Goal: Transaction & Acquisition: Purchase product/service

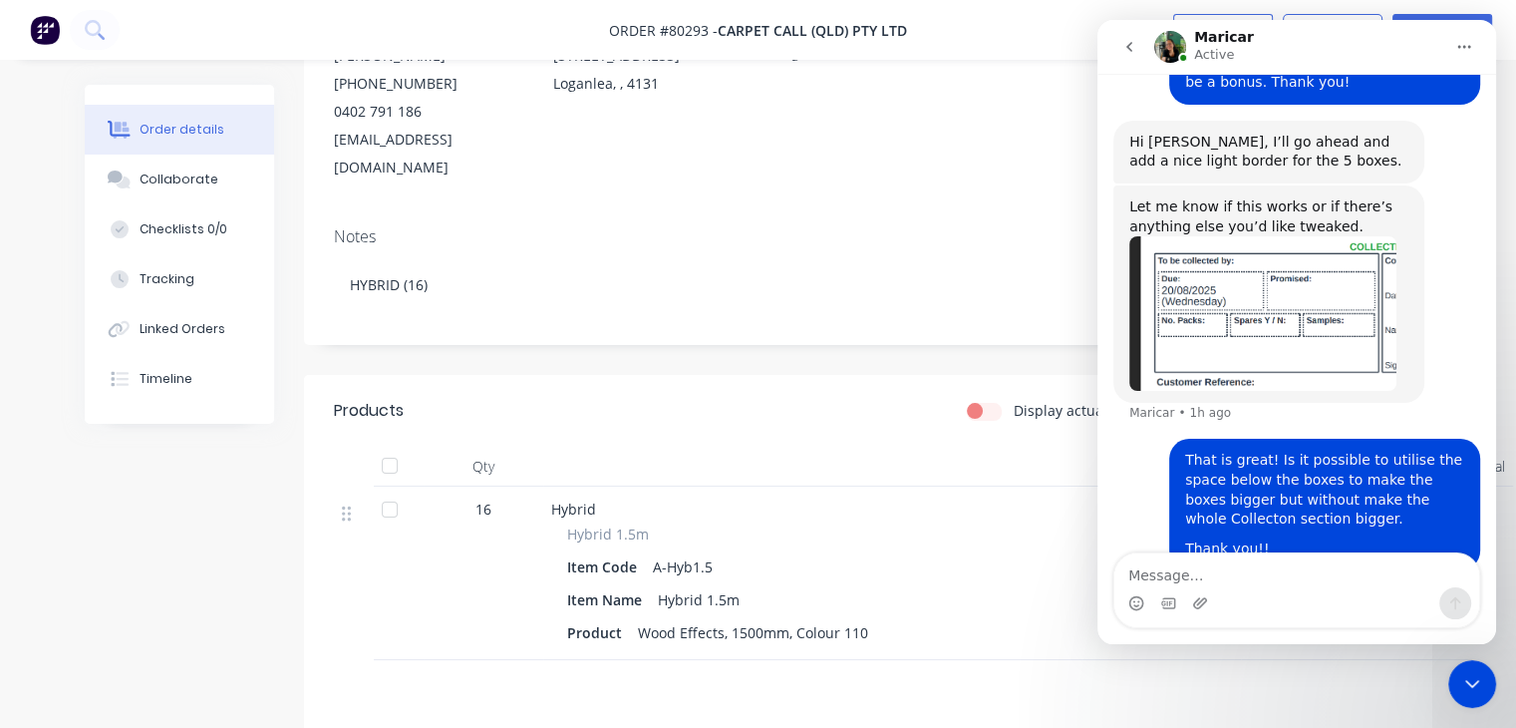
scroll to position [801, 0]
drag, startPoint x: 1125, startPoint y: 43, endPoint x: 2173, endPoint y: 141, distance: 1052.2
click at [1125, 43] on icon "go back" at bounding box center [1129, 47] width 16 height 16
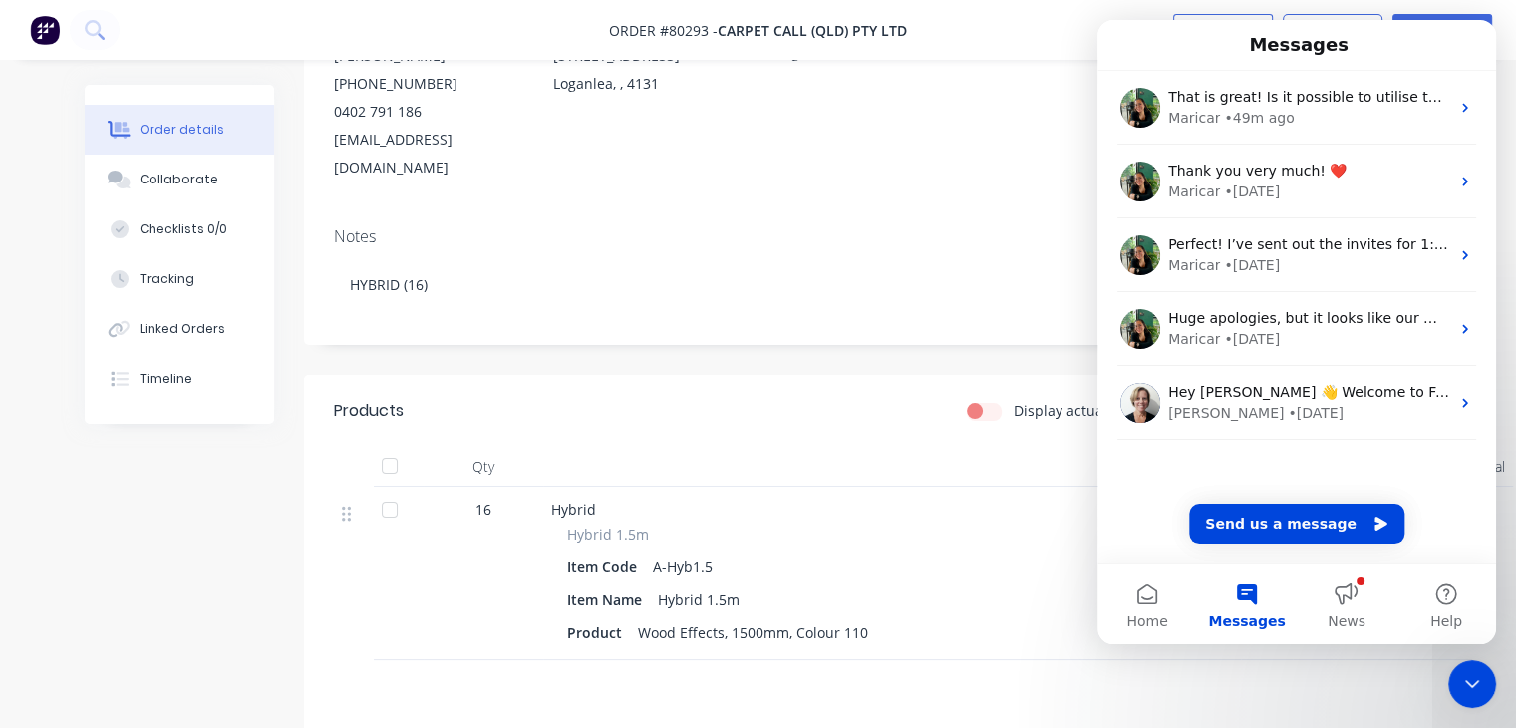
click at [874, 310] on div "Notes HYBRID (16)" at bounding box center [868, 278] width 1128 height 134
click at [41, 22] on img at bounding box center [45, 30] width 30 height 30
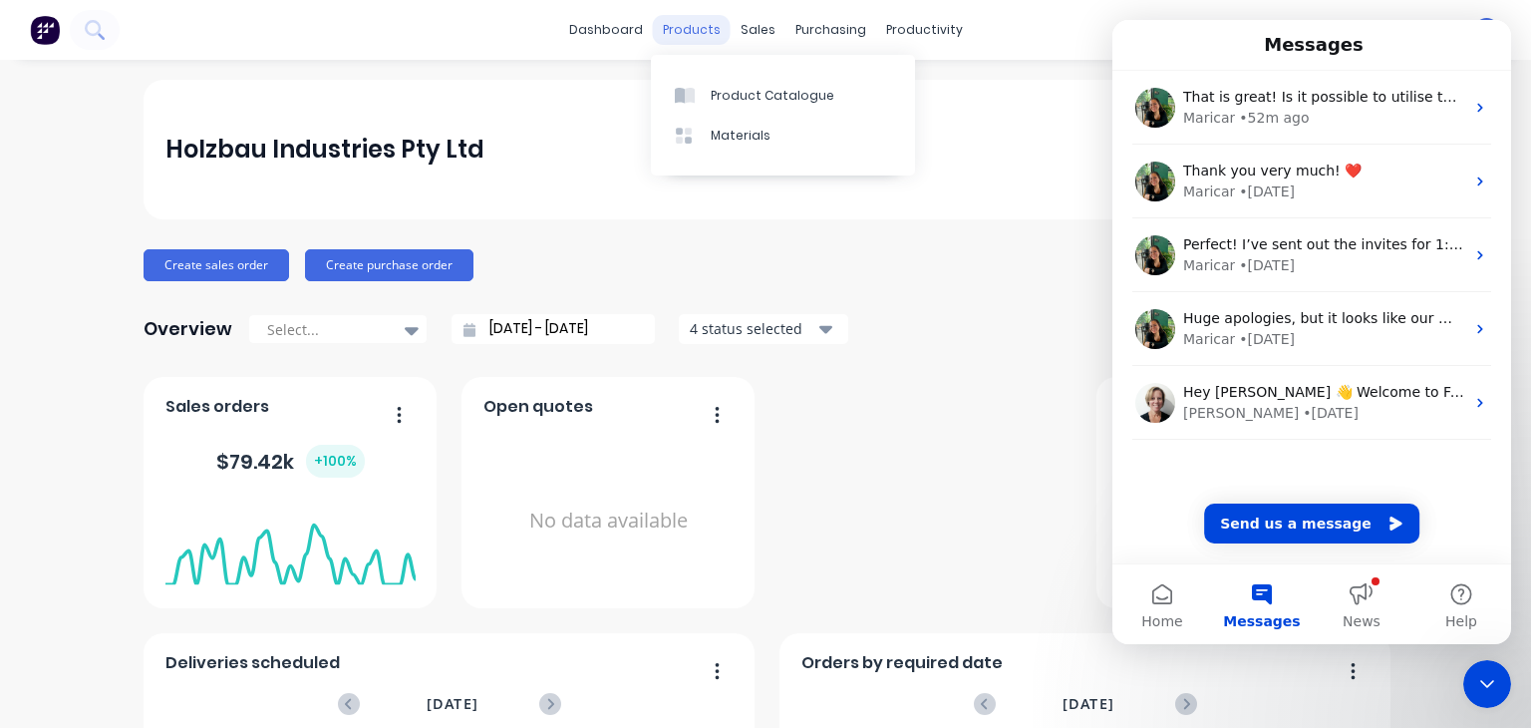
click at [694, 25] on div "products" at bounding box center [692, 30] width 78 height 30
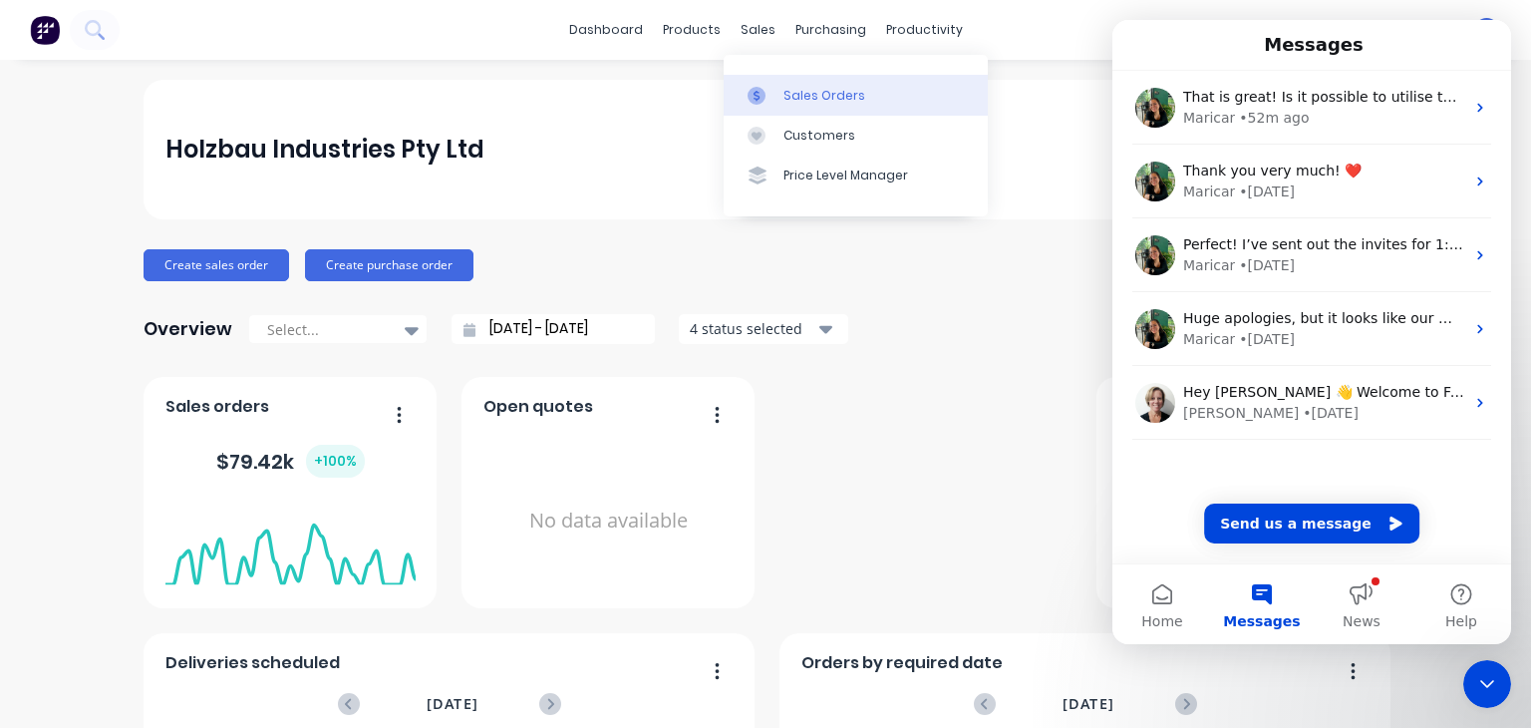
click at [796, 94] on div "Sales Orders" at bounding box center [825, 96] width 82 height 18
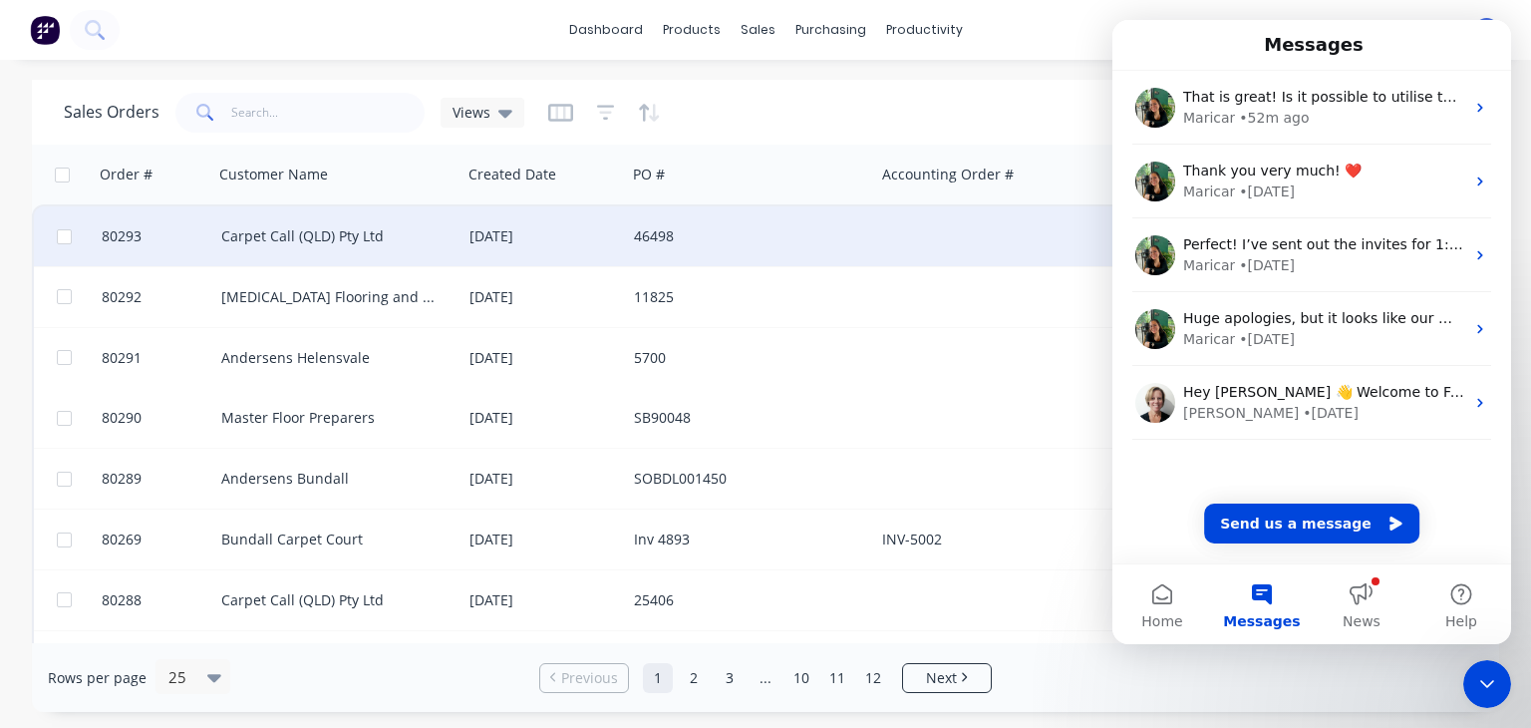
click at [875, 253] on div at bounding box center [998, 236] width 248 height 60
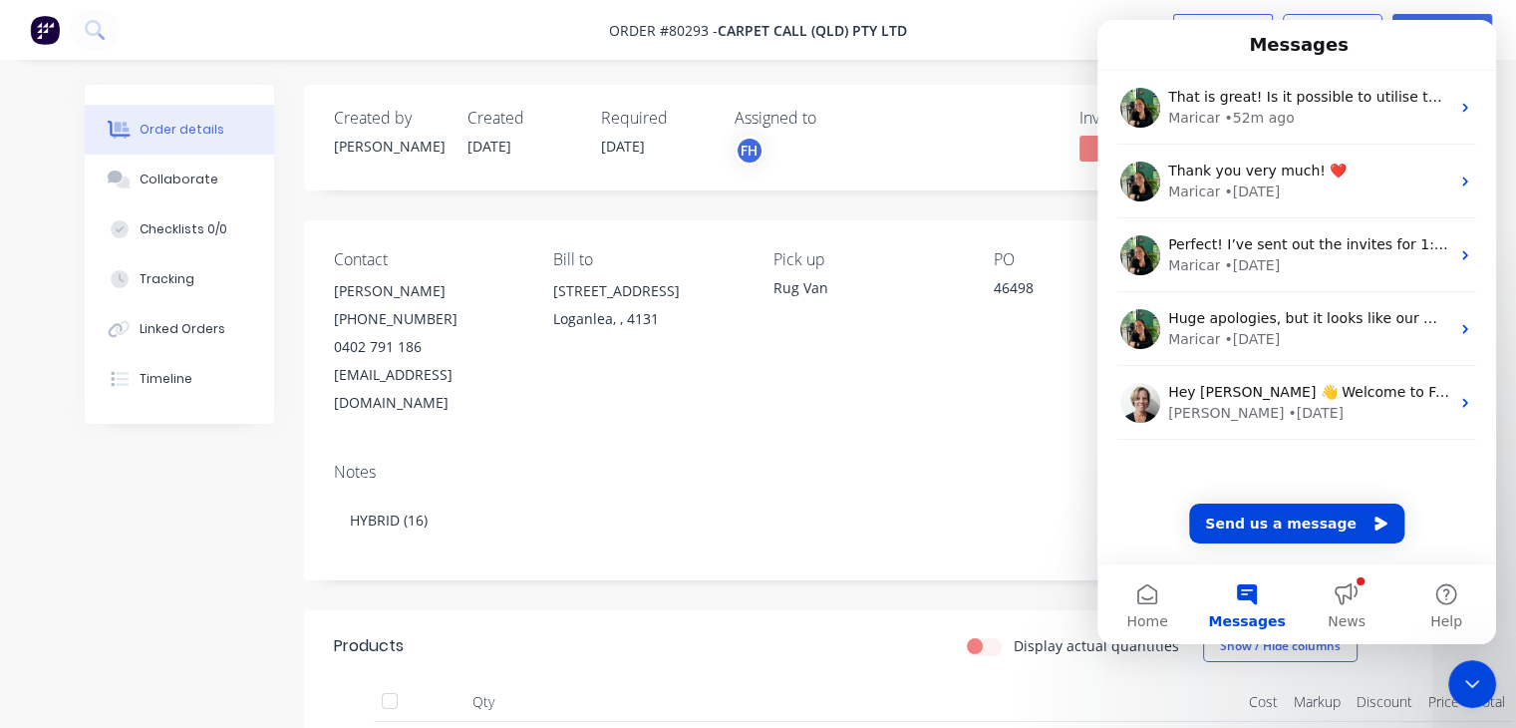
click at [1466, 675] on icon "Close Intercom Messenger" at bounding box center [1472, 684] width 24 height 24
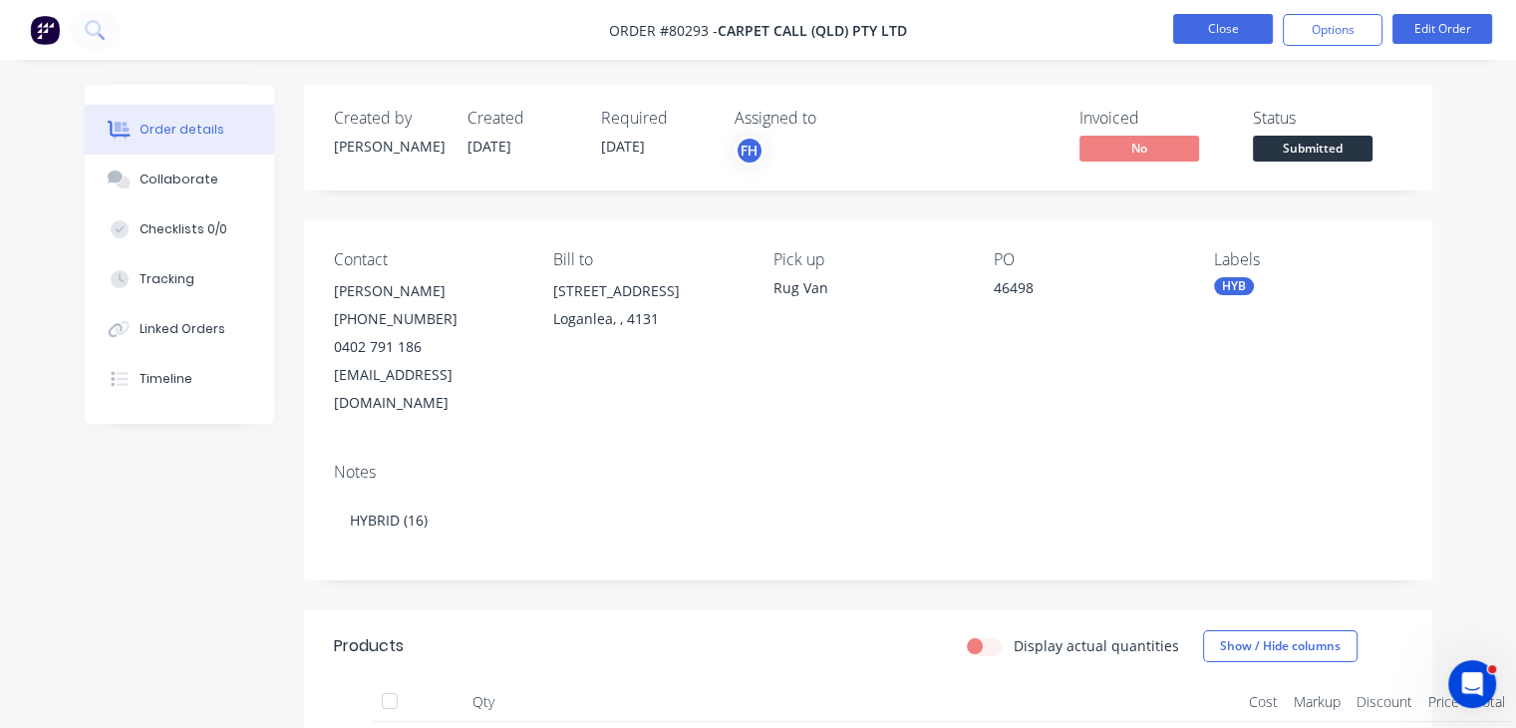
click at [1215, 29] on button "Close" at bounding box center [1223, 29] width 100 height 30
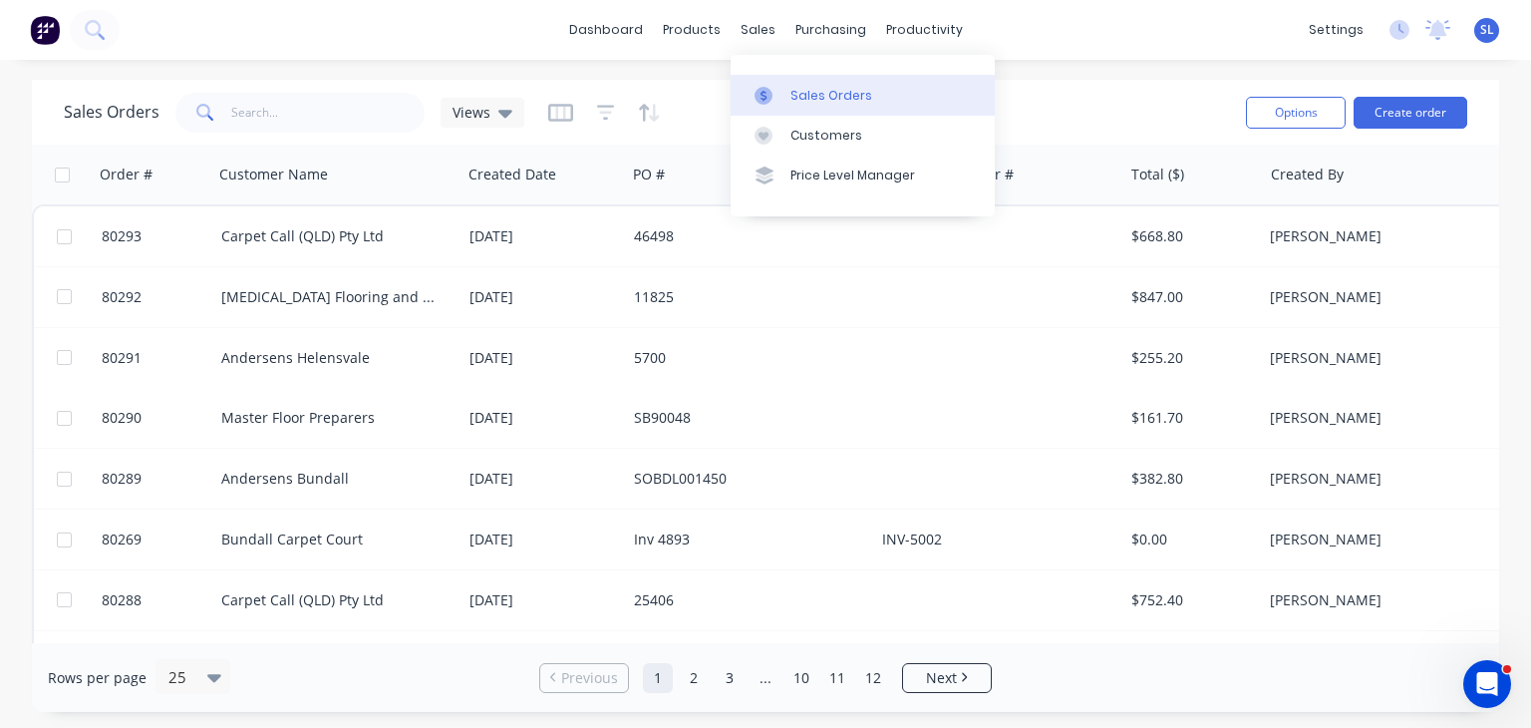
click at [804, 94] on div "Sales Orders" at bounding box center [831, 96] width 82 height 18
click at [829, 93] on div "Sales Orders" at bounding box center [831, 96] width 82 height 18
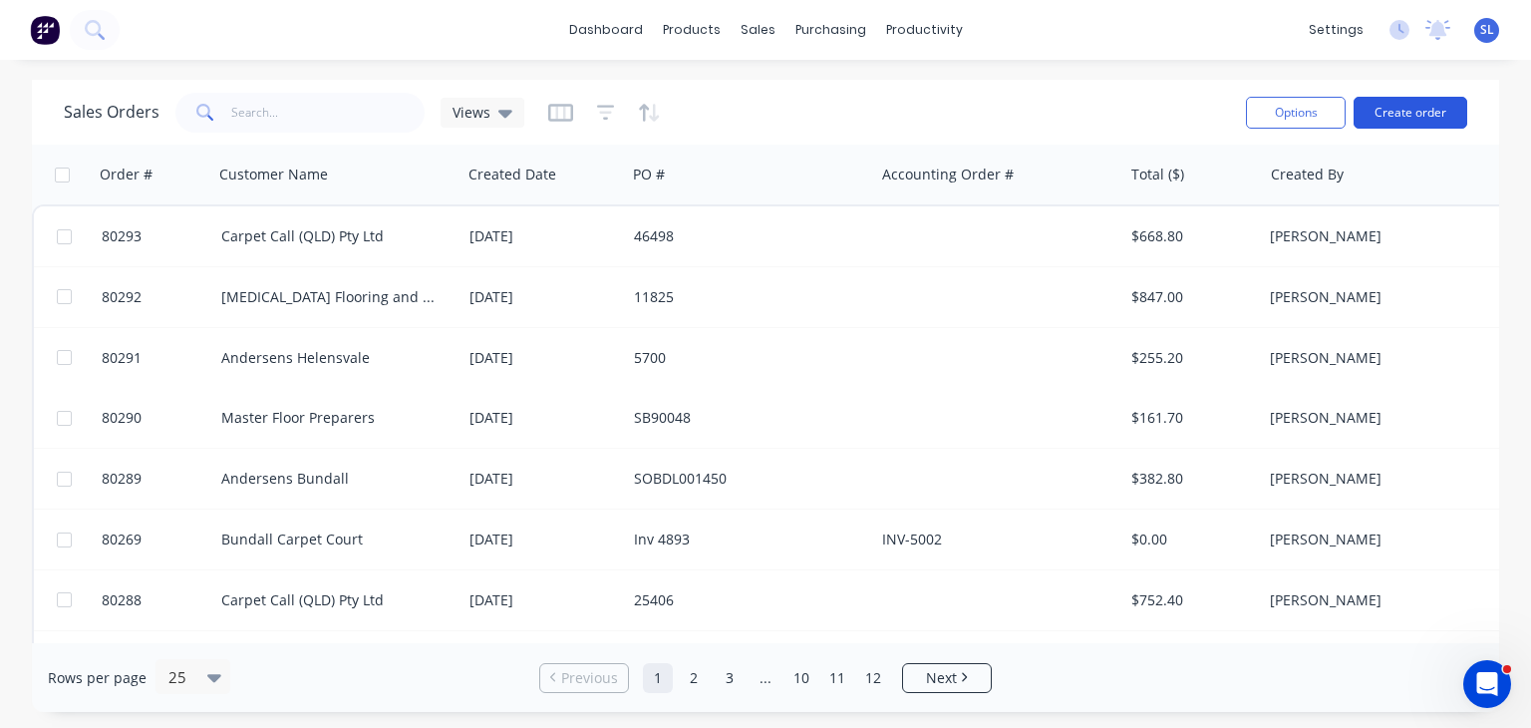
click at [1420, 116] on button "Create order" at bounding box center [1411, 113] width 114 height 32
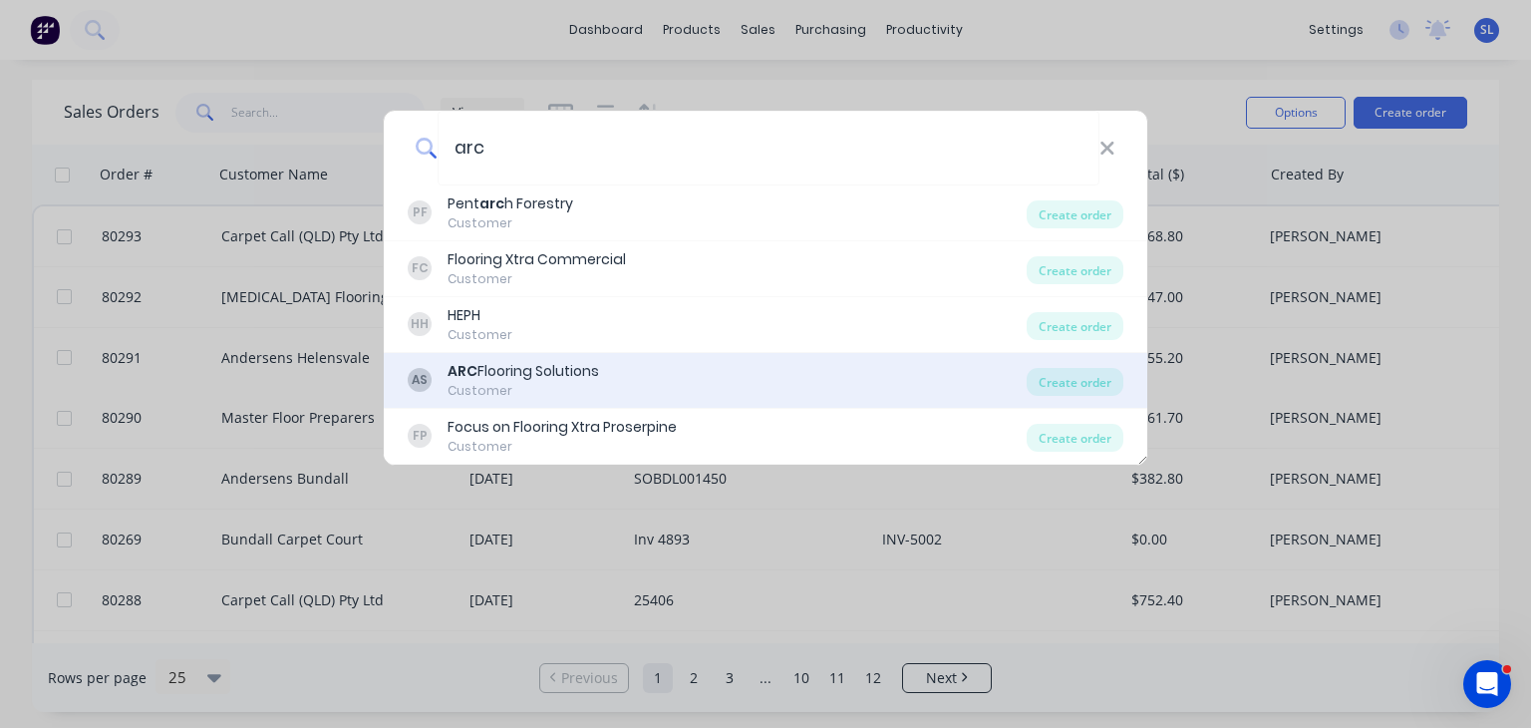
type input "arc"
click at [710, 383] on div "AS ARC Flooring Solutions Customer" at bounding box center [717, 380] width 619 height 39
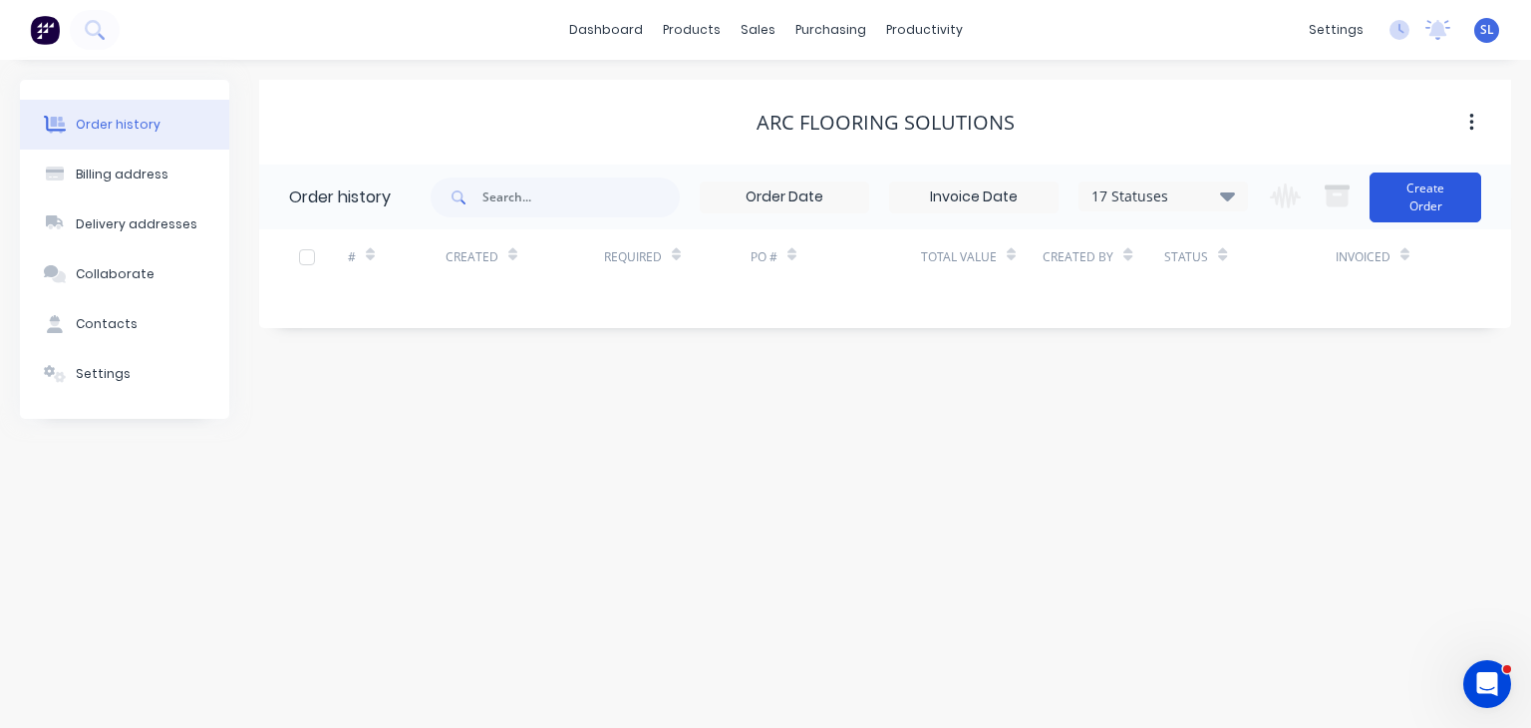
click at [1427, 184] on button "Create Order" at bounding box center [1426, 197] width 112 height 50
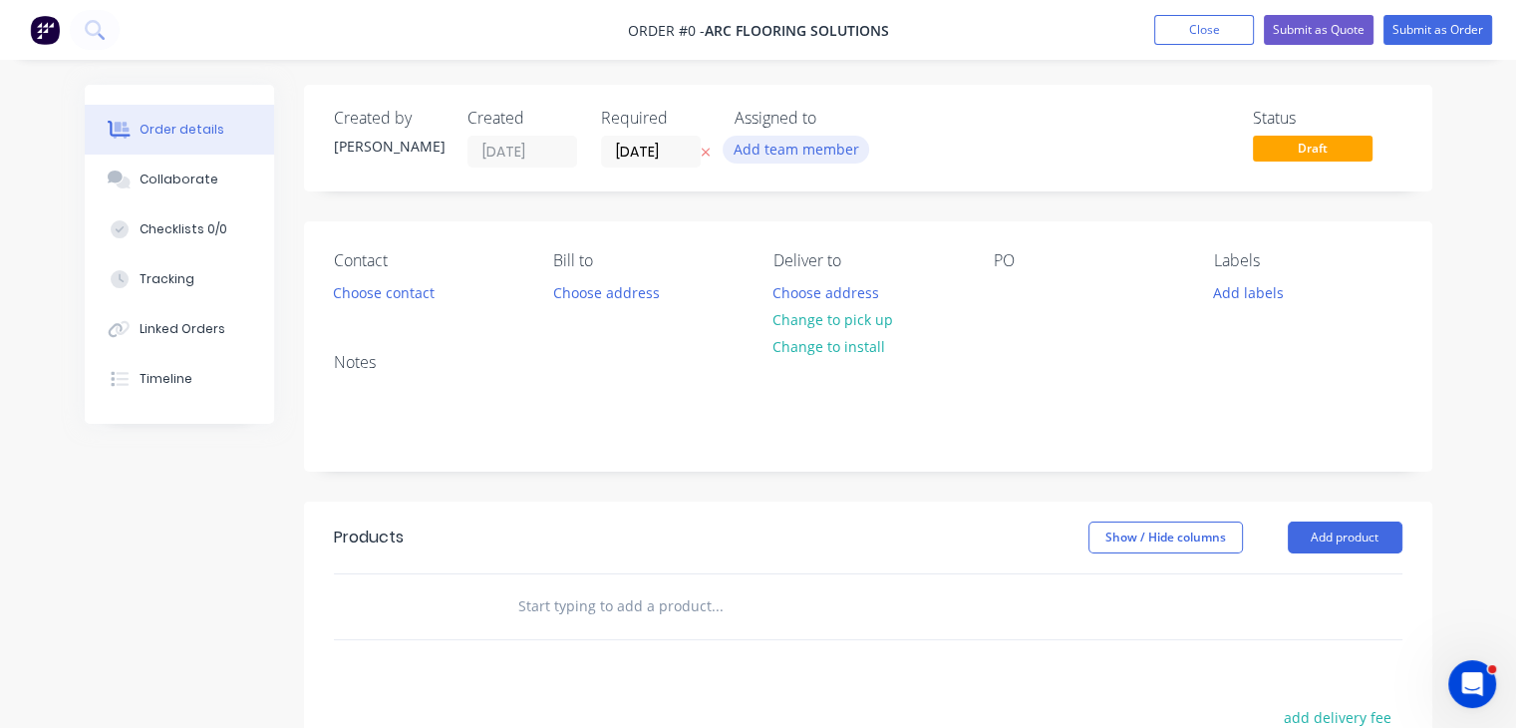
click at [770, 143] on button "Add team member" at bounding box center [796, 149] width 147 height 27
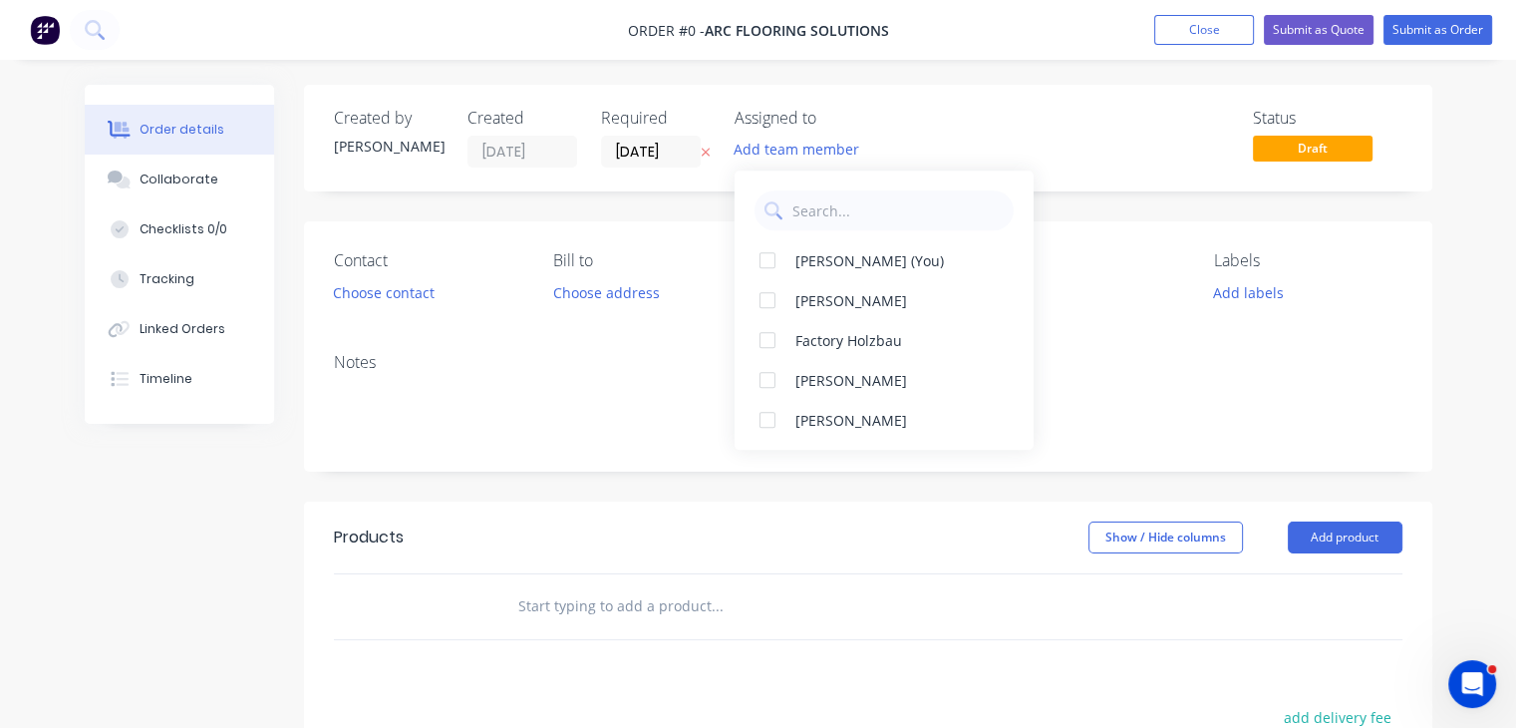
click at [912, 138] on div "Add team member" at bounding box center [834, 151] width 199 height 30
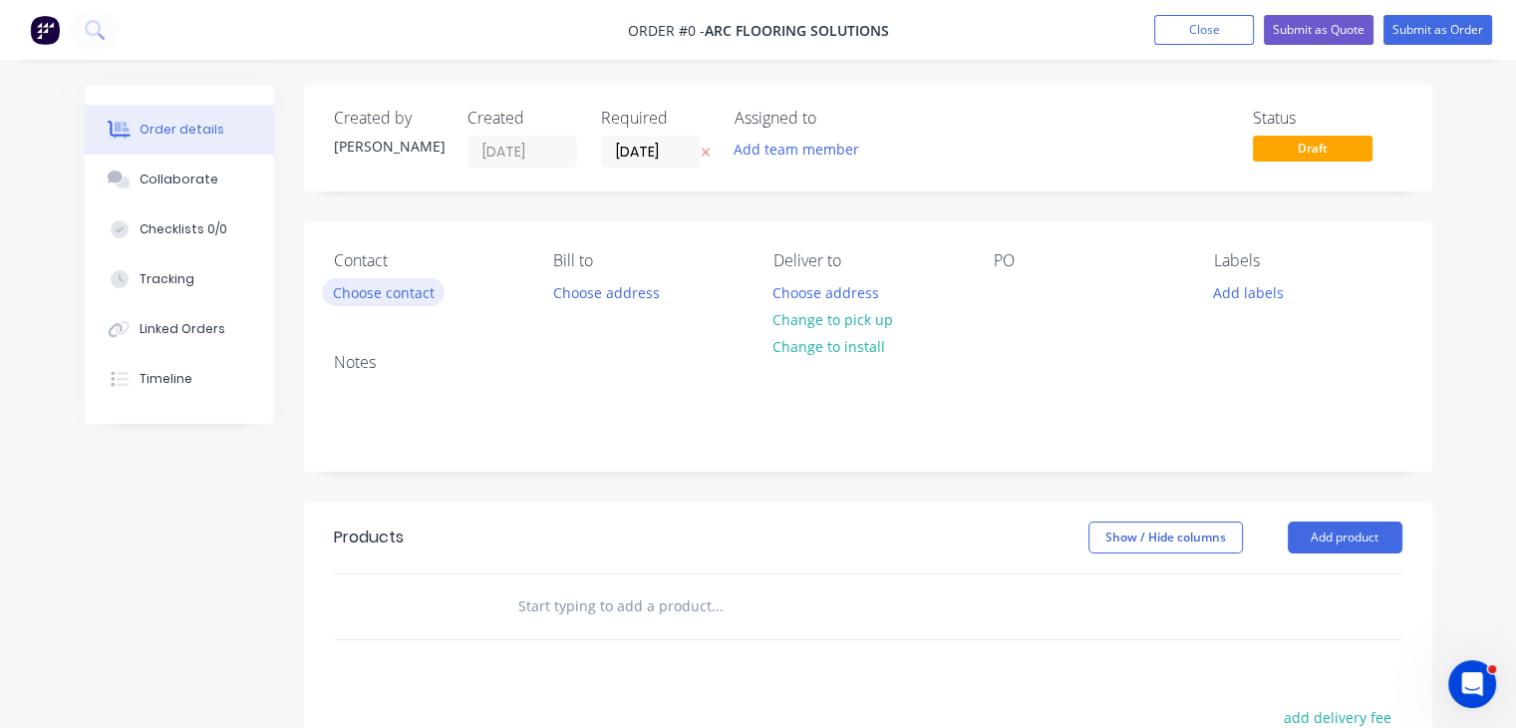
click at [366, 291] on button "Choose contact" at bounding box center [383, 291] width 123 height 27
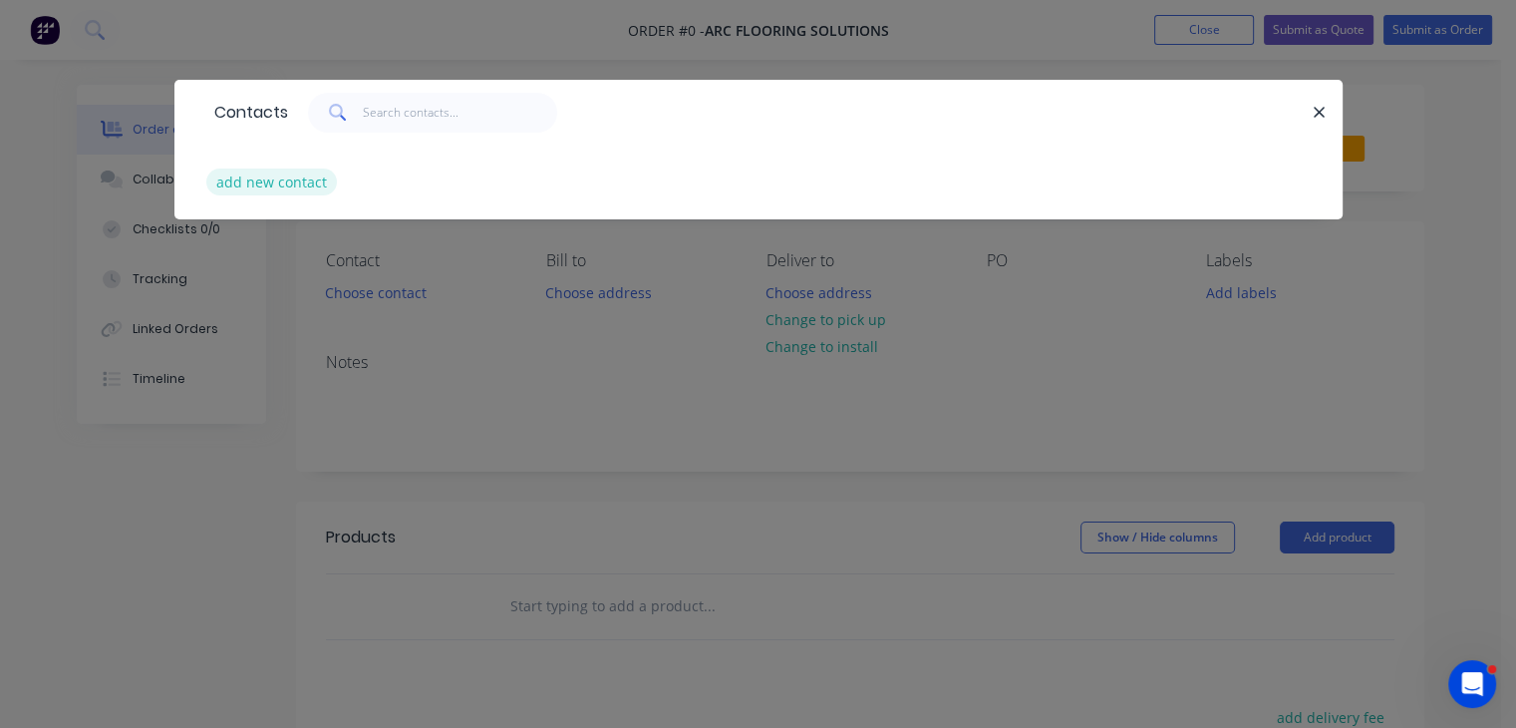
click at [308, 172] on button "add new contact" at bounding box center [272, 181] width 132 height 27
select select "AU"
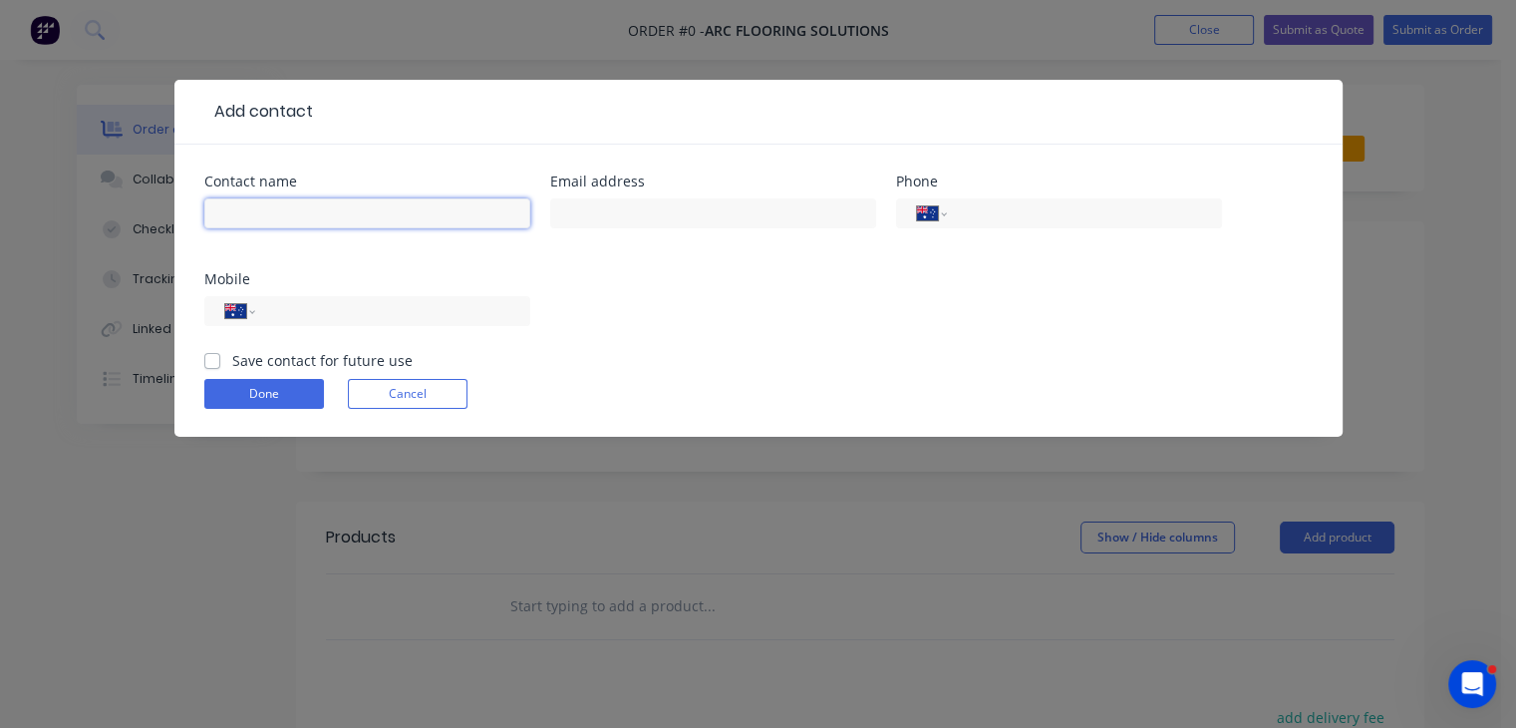
click at [312, 216] on input "text" at bounding box center [367, 213] width 326 height 30
type input "[PERSON_NAME]"
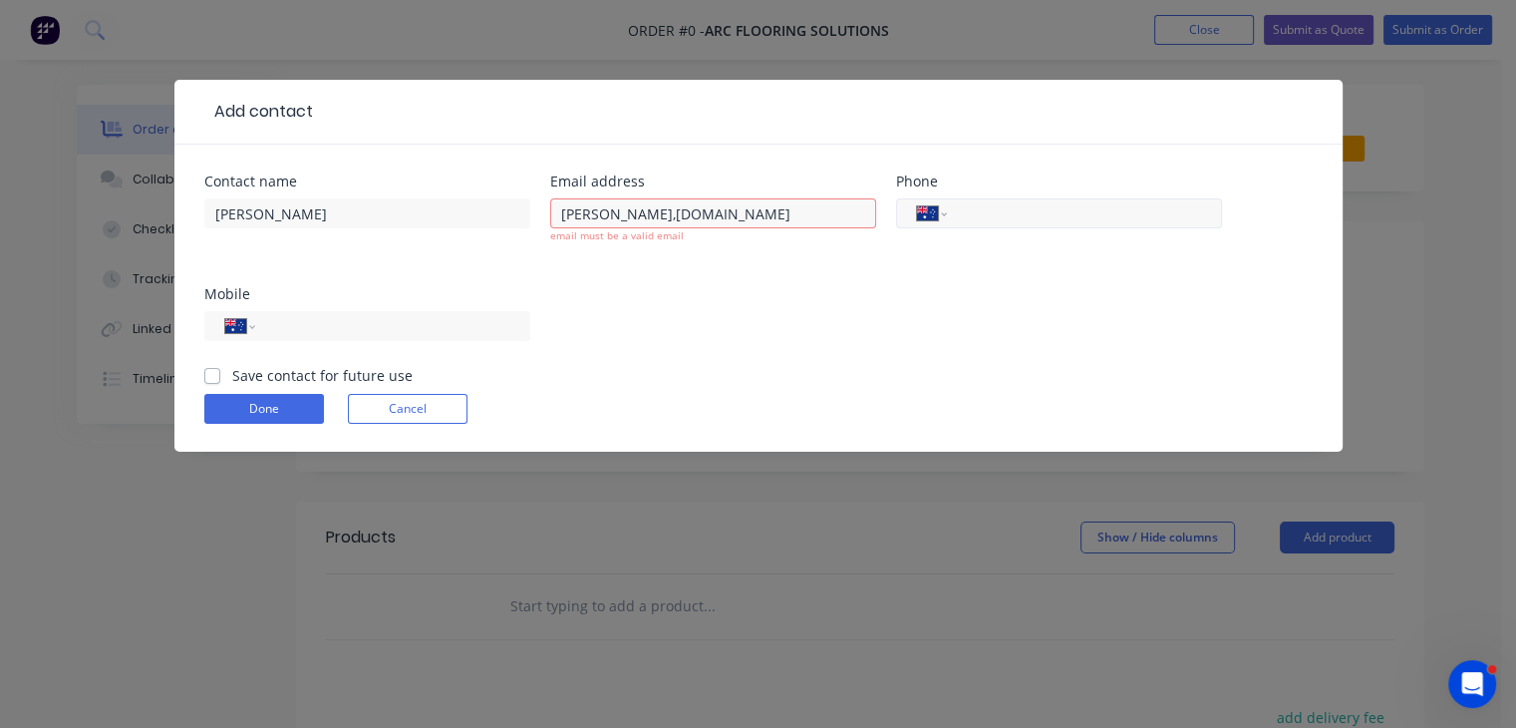
click at [985, 200] on div "International [GEOGRAPHIC_DATA] [GEOGRAPHIC_DATA] [GEOGRAPHIC_DATA] [GEOGRAPHIC…" at bounding box center [1059, 213] width 326 height 30
click at [741, 211] on input "[PERSON_NAME],[DOMAIN_NAME]" at bounding box center [713, 213] width 326 height 30
type input "[PERSON_NAME][EMAIL_ADDRESS][DOMAIN_NAME]"
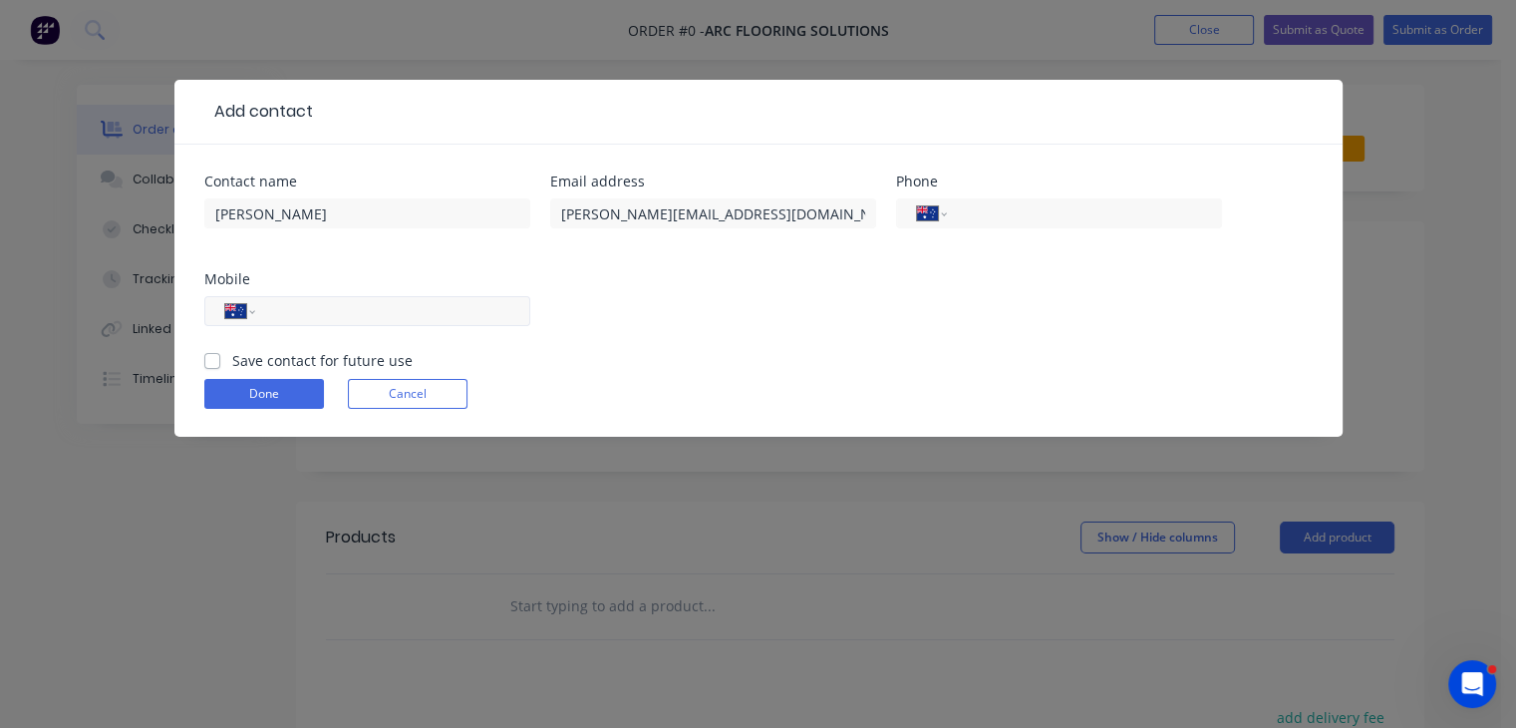
click at [423, 318] on input "tel" at bounding box center [388, 311] width 239 height 21
type input "0422 244 388"
click button "Done" at bounding box center [264, 394] width 120 height 30
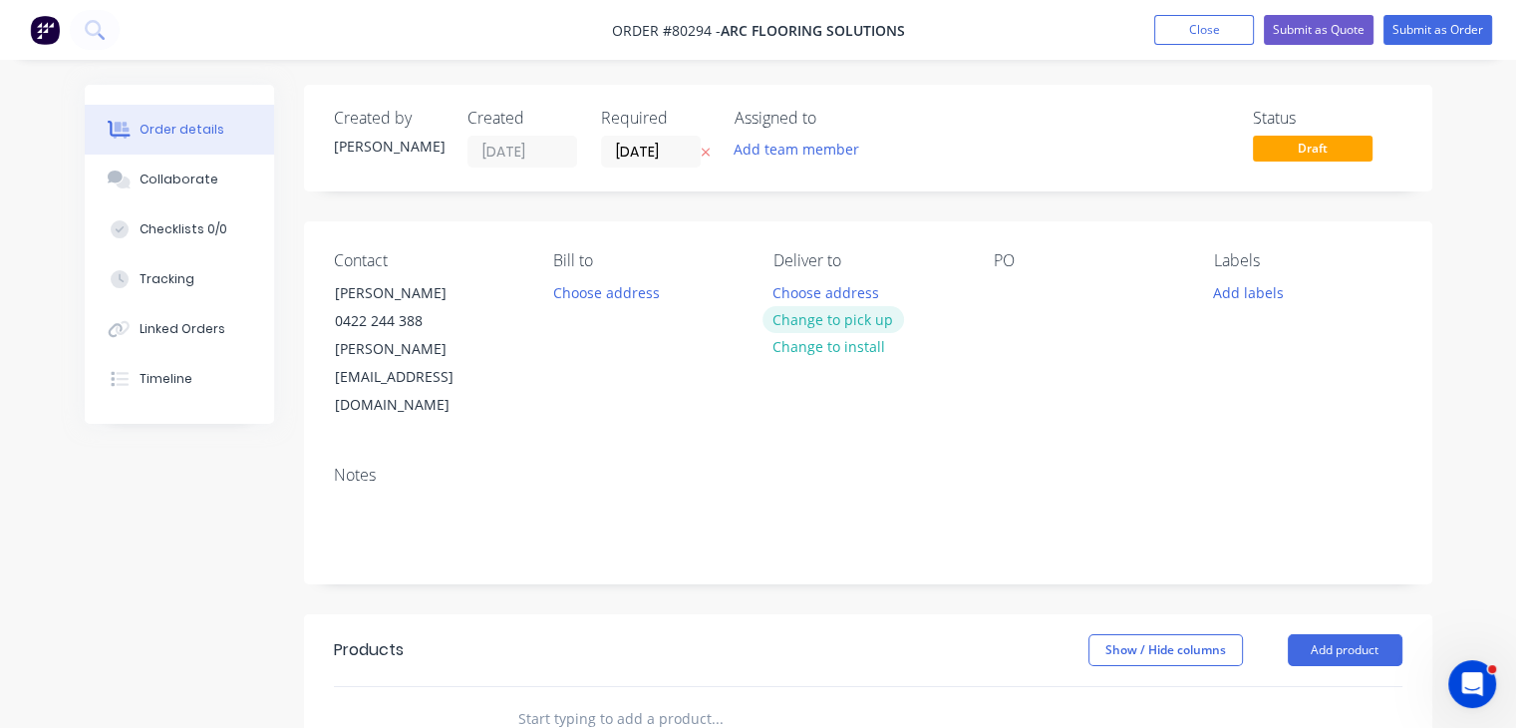
click at [817, 318] on button "Change to pick up" at bounding box center [834, 319] width 142 height 27
click at [1240, 294] on button "Add labels" at bounding box center [1249, 291] width 92 height 27
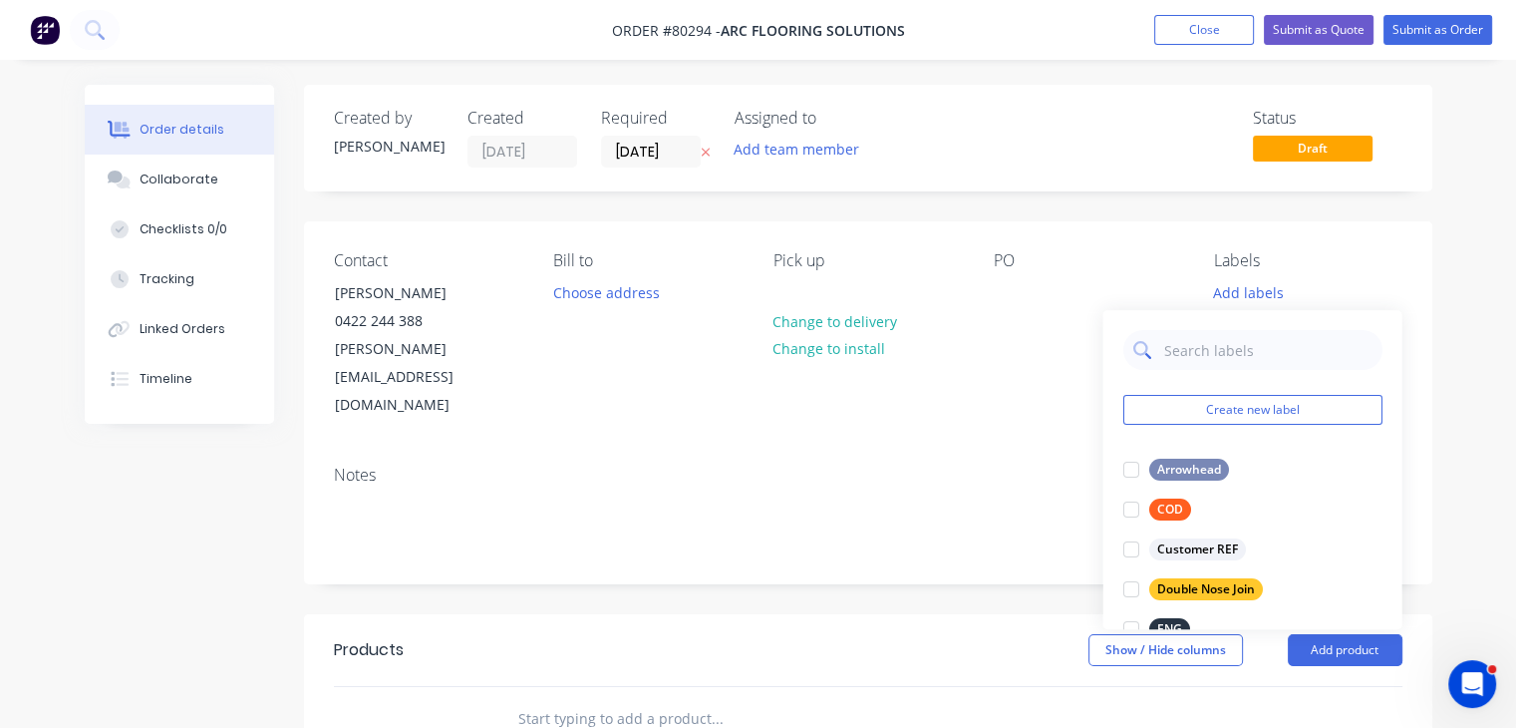
click at [1224, 350] on input "text" at bounding box center [1267, 350] width 208 height 40
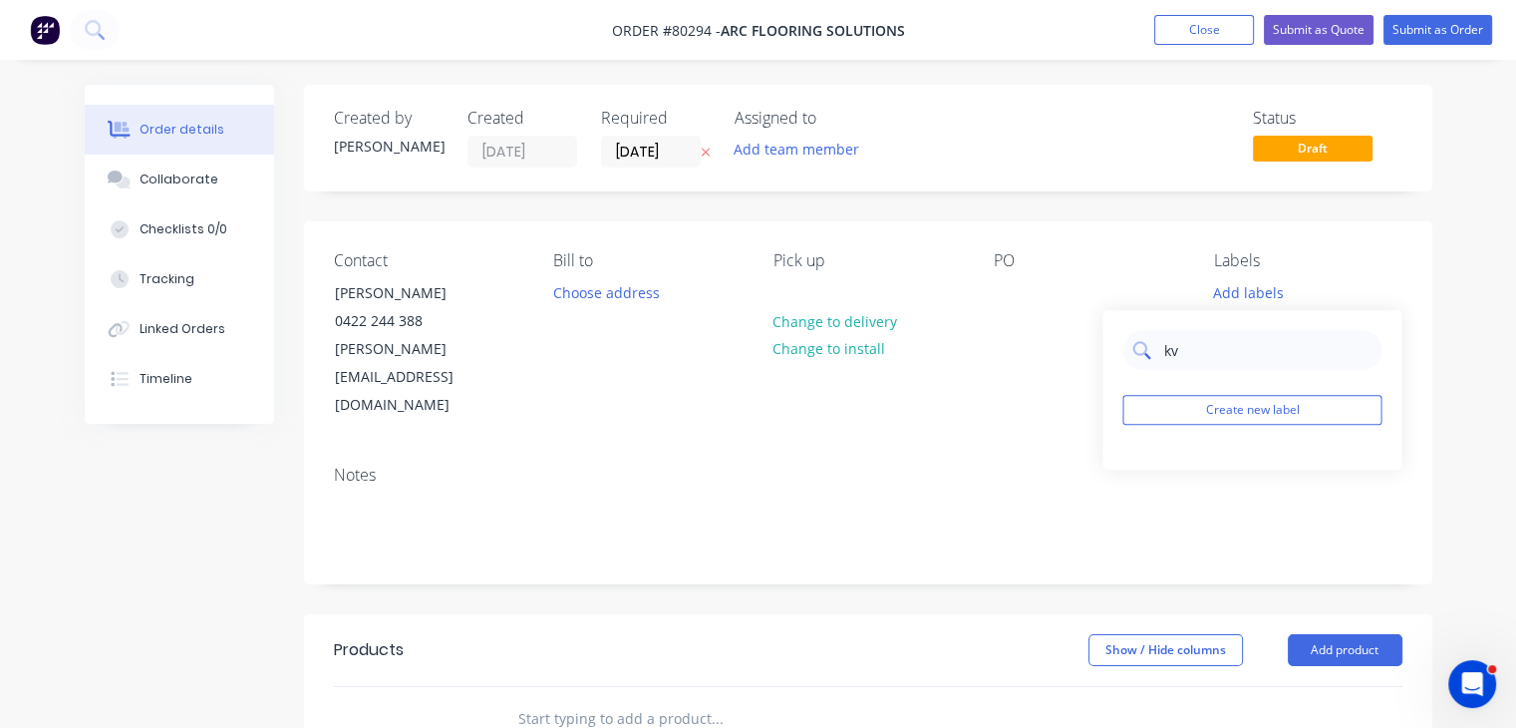
type input "k"
click at [1166, 472] on div "LVT" at bounding box center [1166, 470] width 37 height 22
click at [1216, 342] on input "lvt" at bounding box center [1267, 341] width 208 height 40
type input "l"
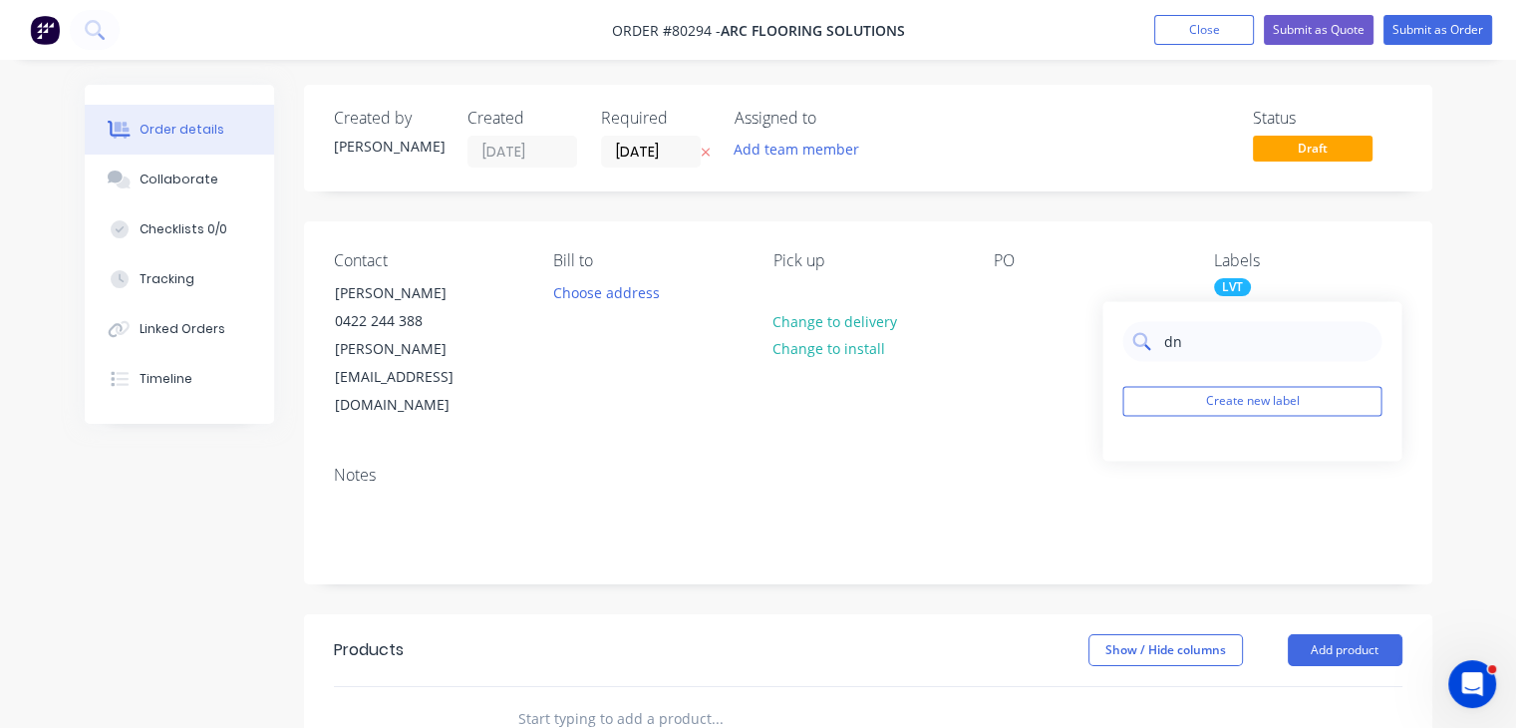
type input "d"
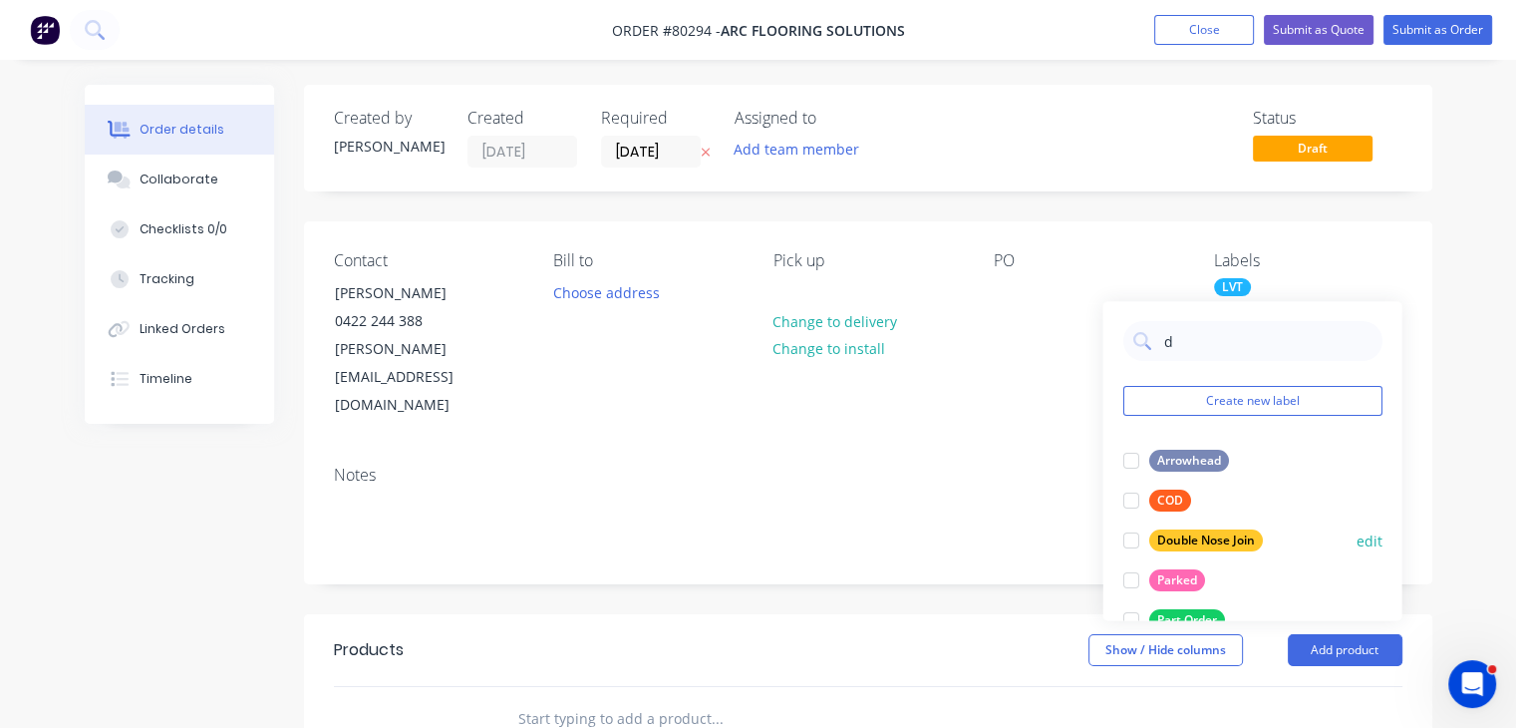
type input "d"
click at [1244, 535] on div "Double Nose Join" at bounding box center [1205, 540] width 114 height 22
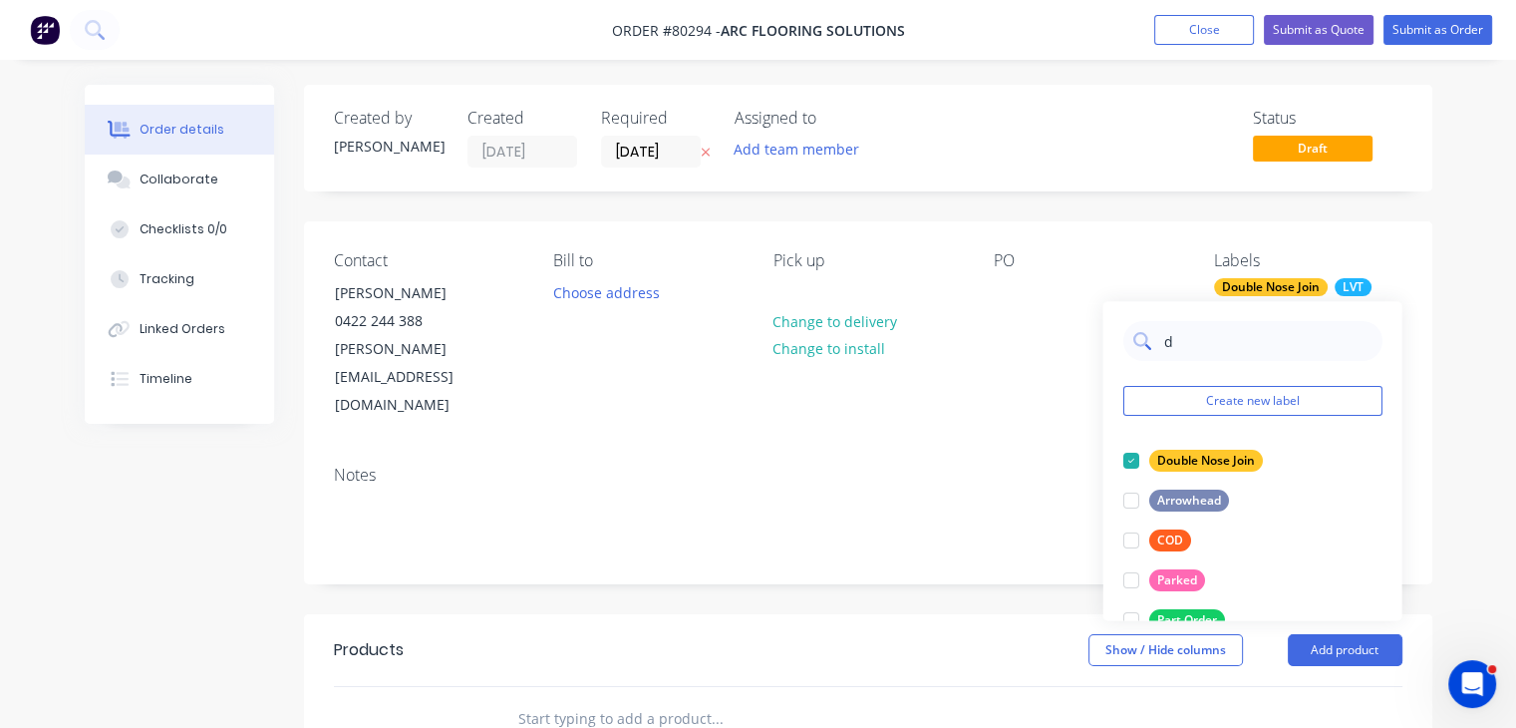
click at [1213, 330] on input "d" at bounding box center [1267, 341] width 208 height 40
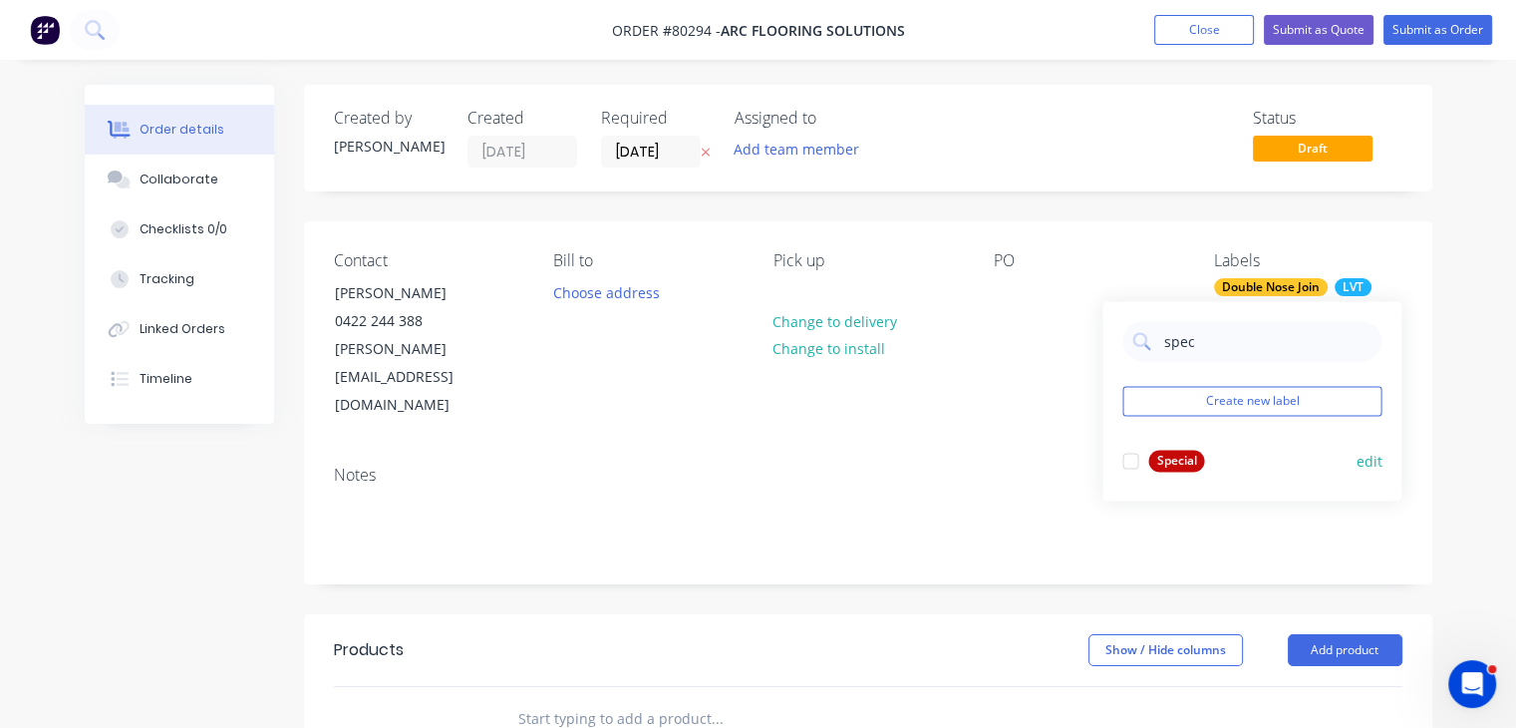
type input "spec"
click at [1151, 459] on div "Special" at bounding box center [1176, 461] width 56 height 22
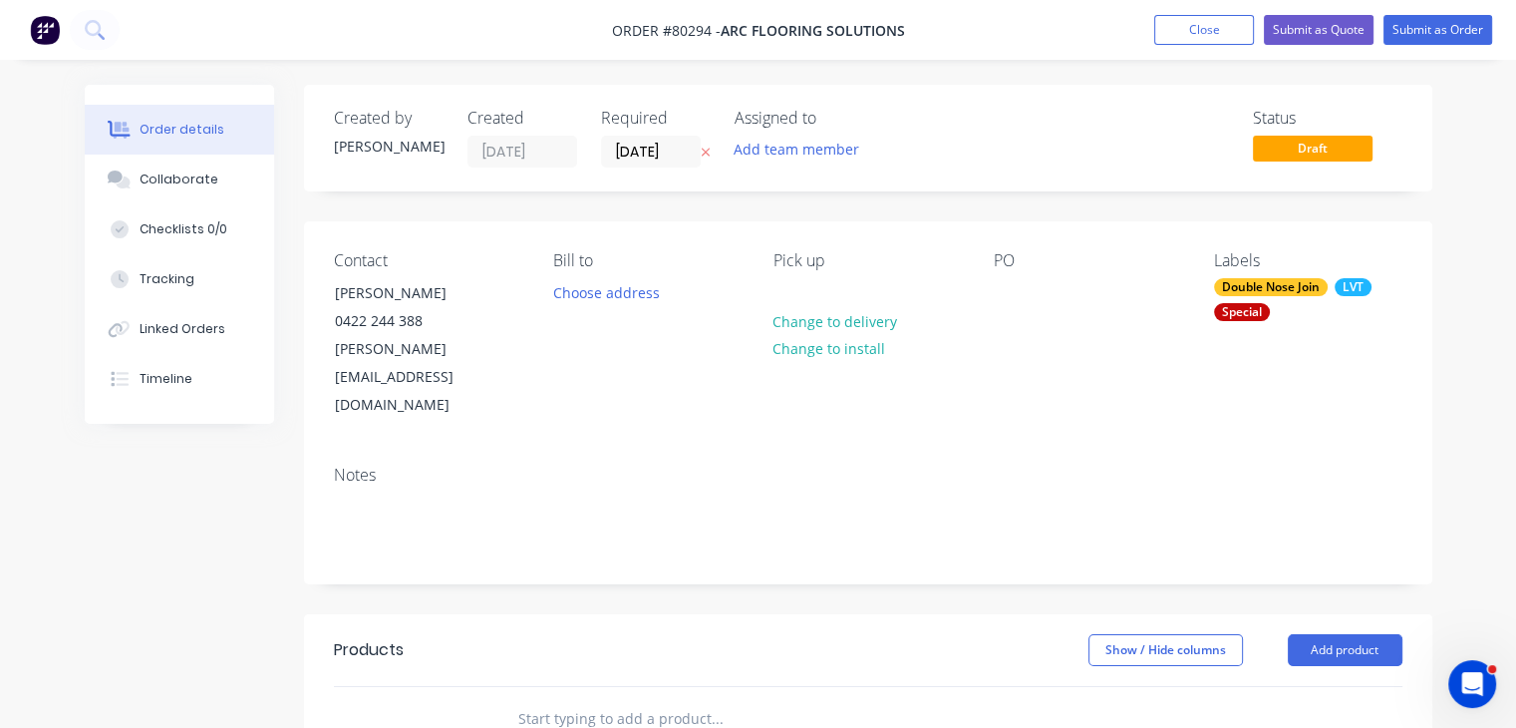
click at [941, 499] on div "Notes" at bounding box center [868, 517] width 1128 height 134
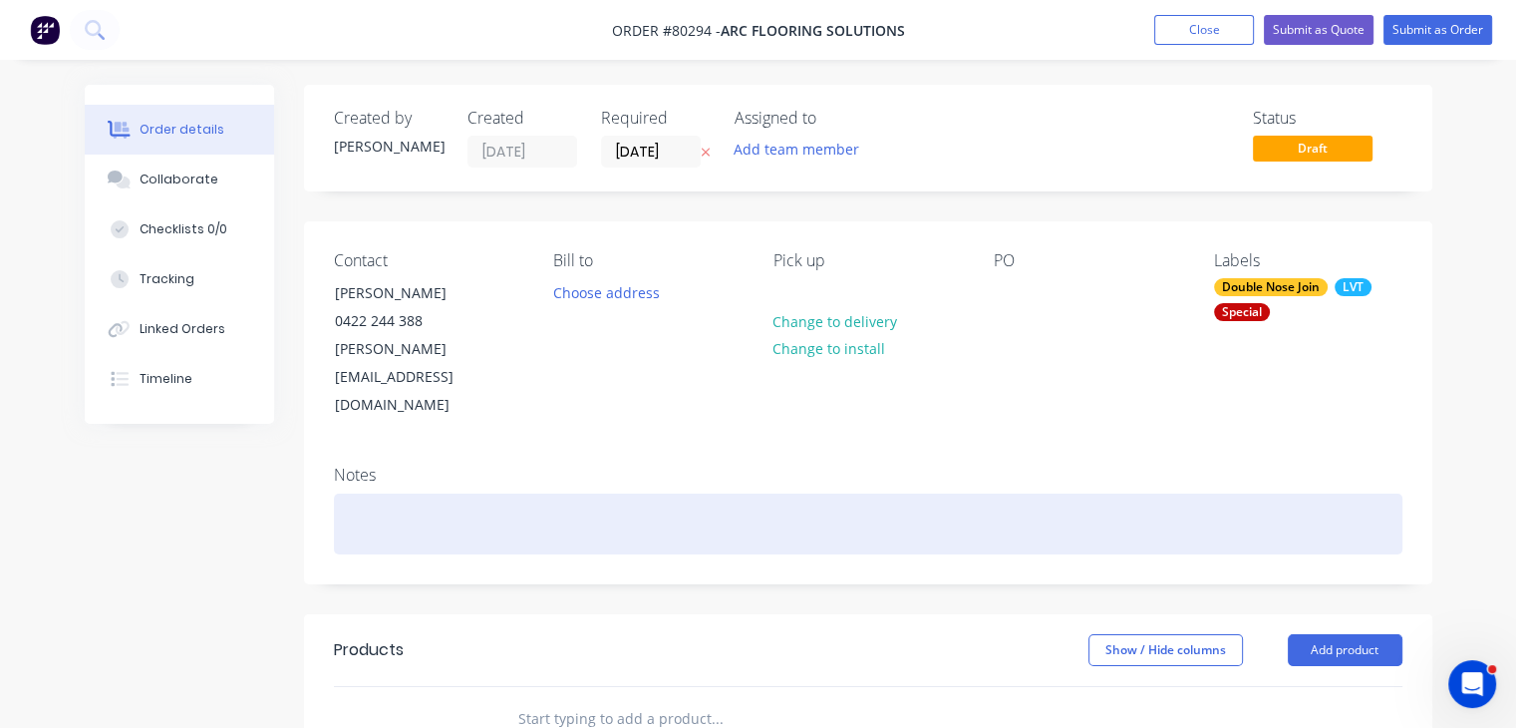
click at [493, 493] on div at bounding box center [868, 523] width 1069 height 61
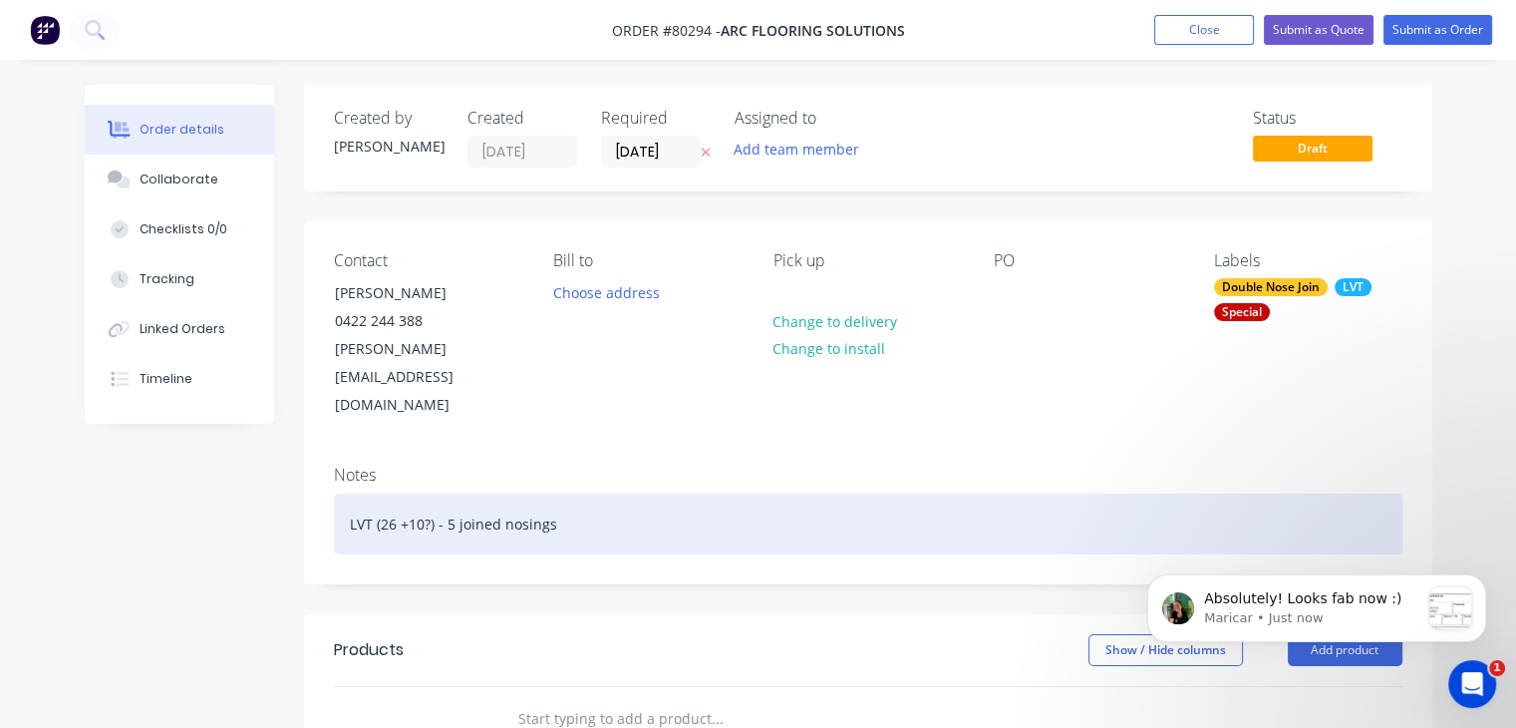
click at [429, 493] on div "LVT (26 +10?) - 5 joined nosings" at bounding box center [868, 523] width 1069 height 61
click at [646, 493] on div "LVT (26 +10) - 5 joined nosings" at bounding box center [868, 523] width 1069 height 61
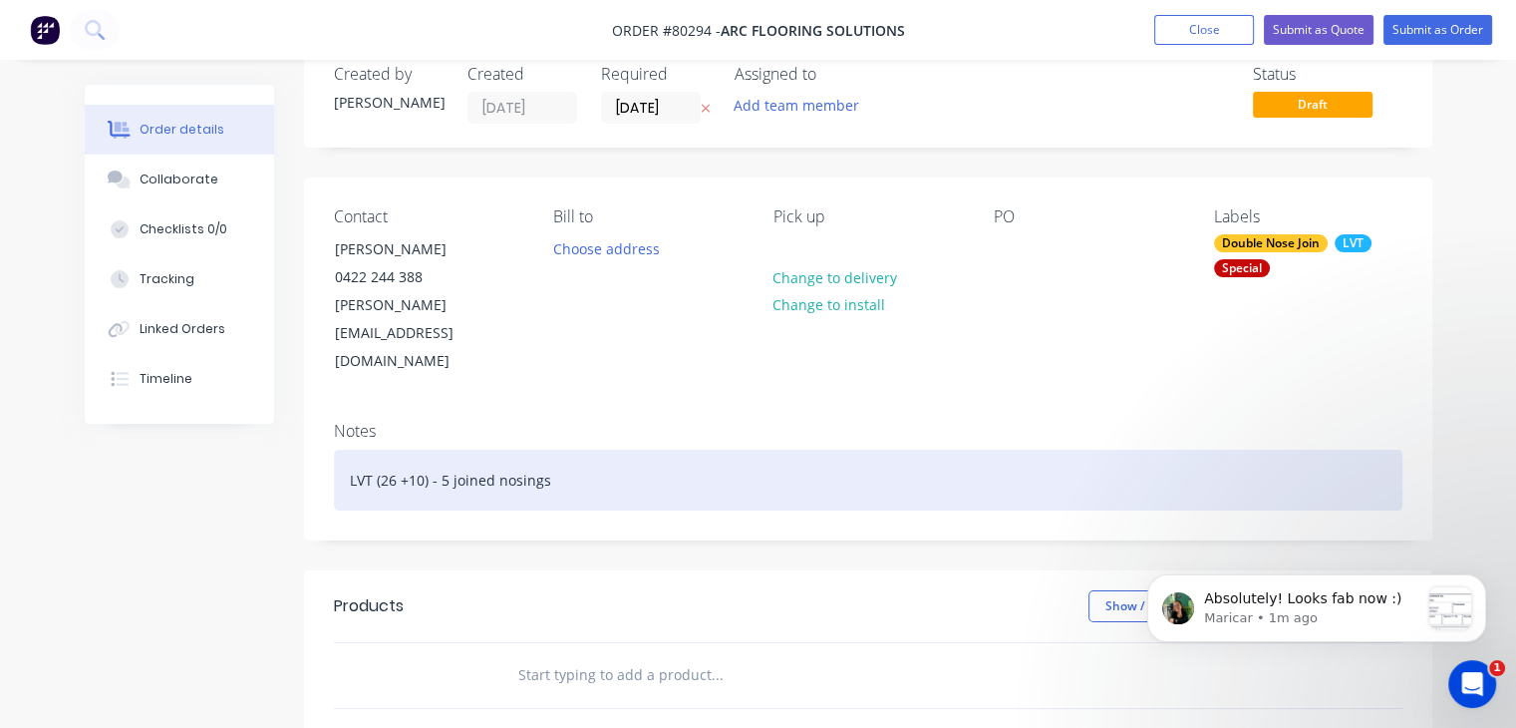
scroll to position [44, 0]
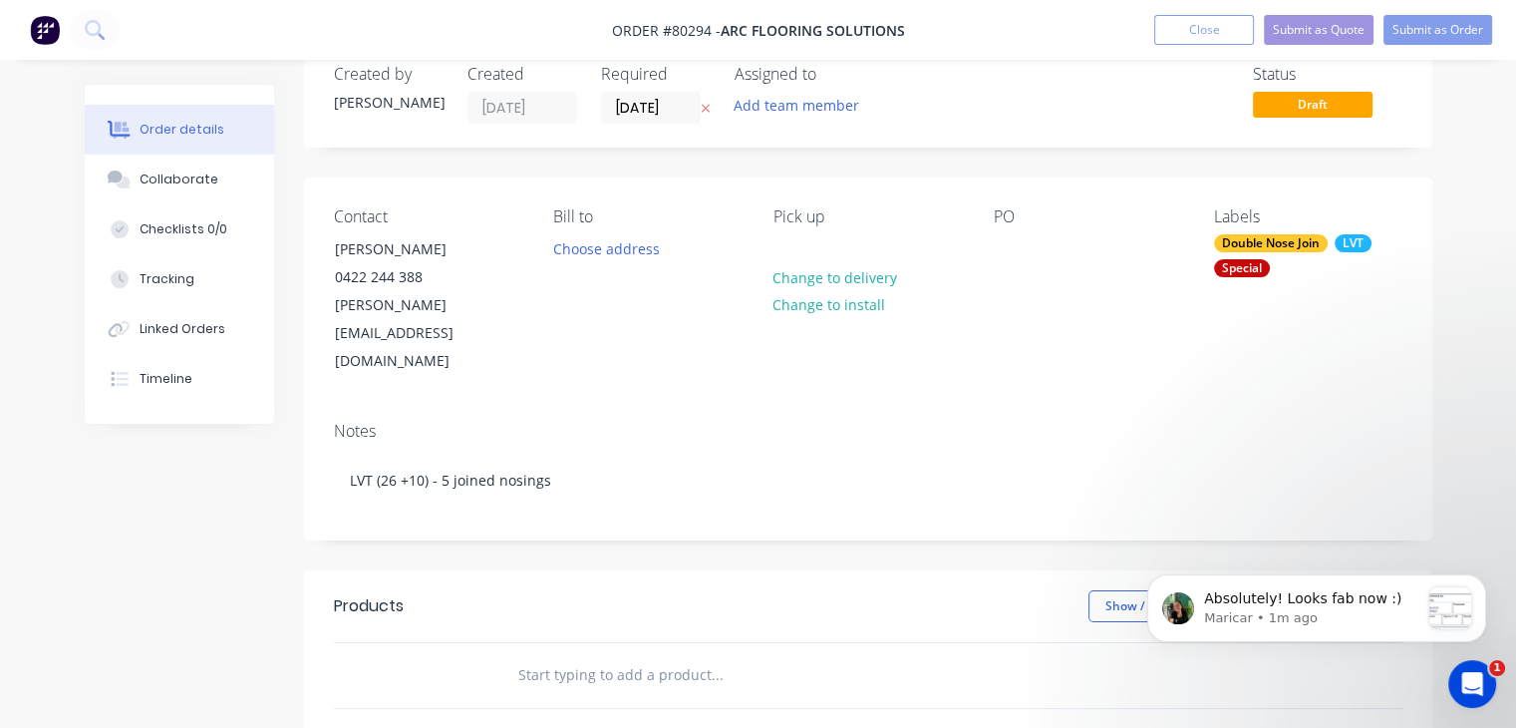
click at [583, 655] on input "text" at bounding box center [716, 675] width 399 height 40
type input "L"
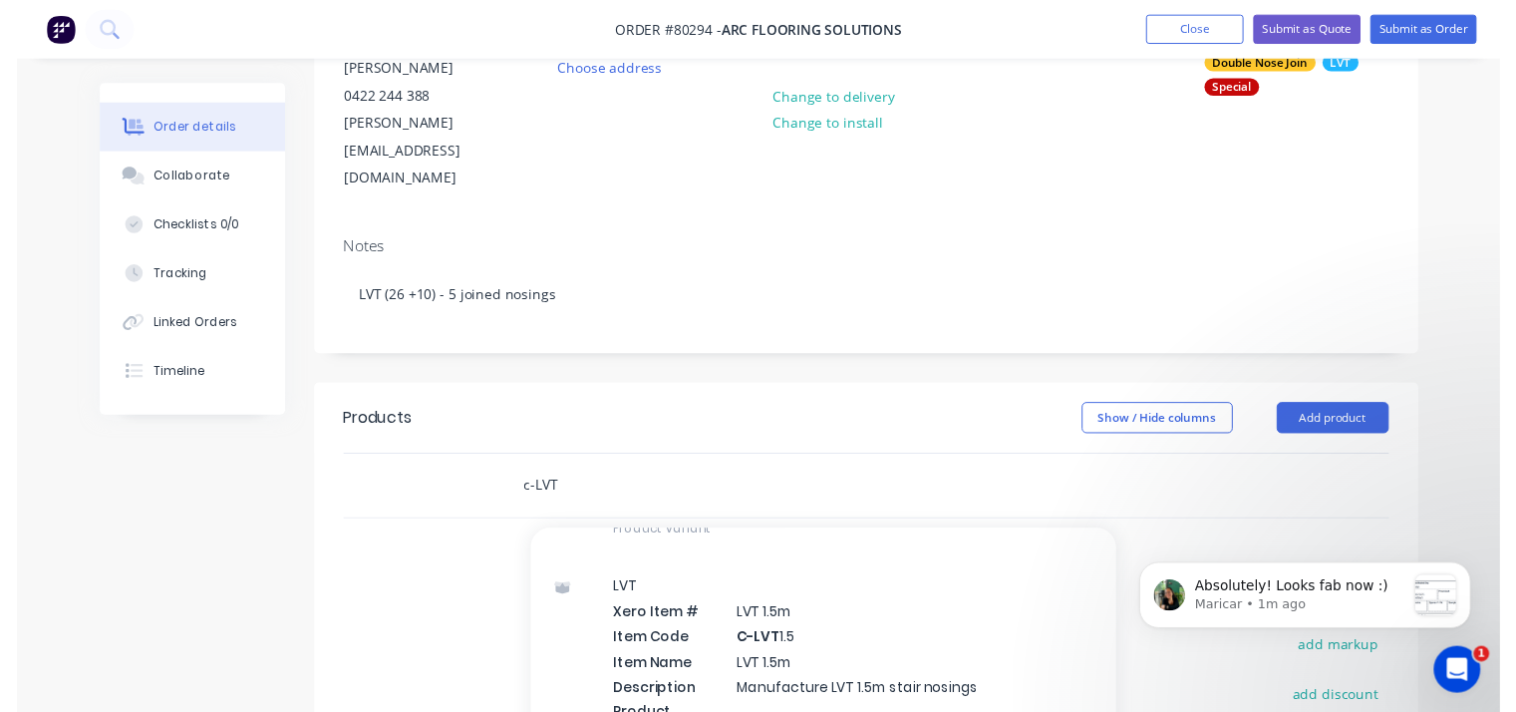
scroll to position [267, 0]
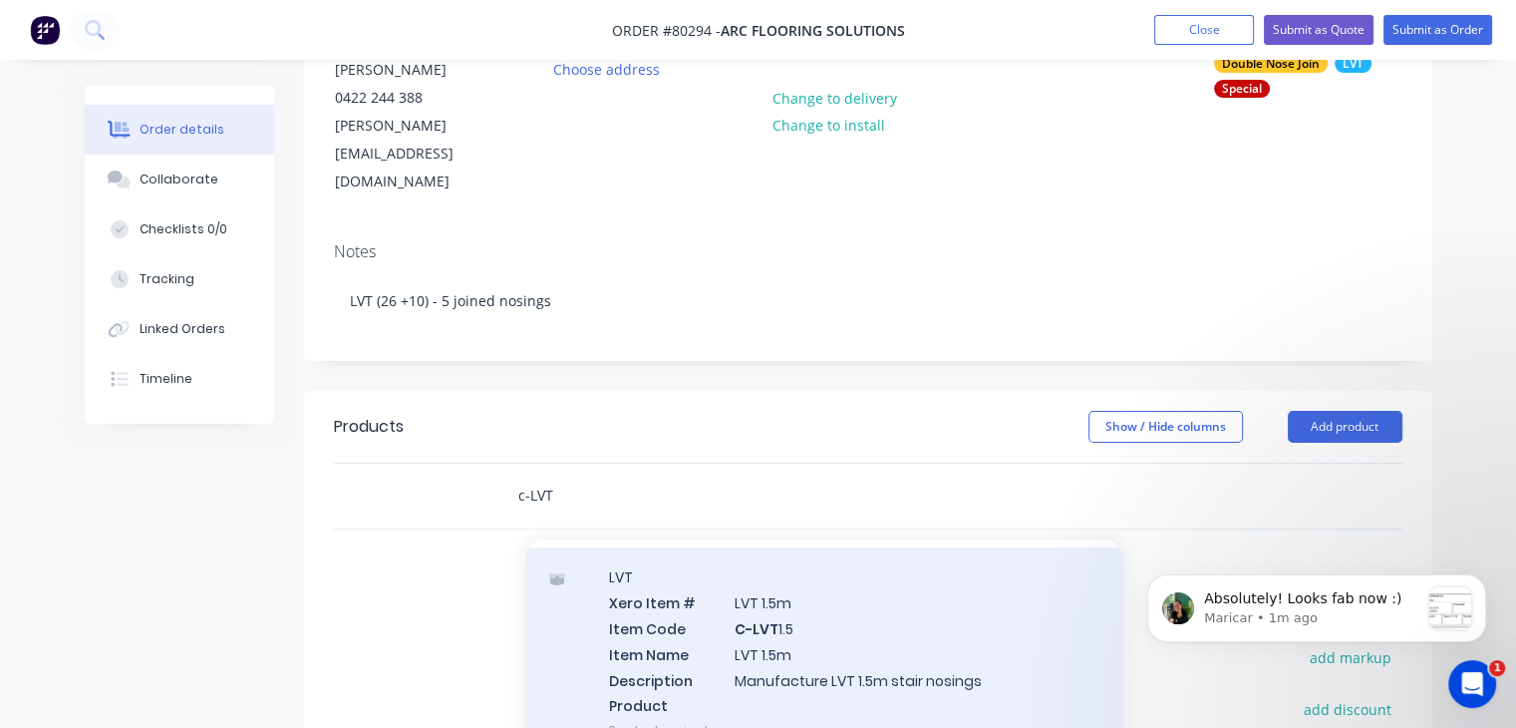
type input "c-LVT"
click at [683, 624] on div "LVT Xero Item # LVT 1.5m Item Code C-LVT 1.5 Item Name LVT 1.5m Description Man…" at bounding box center [824, 653] width 598 height 212
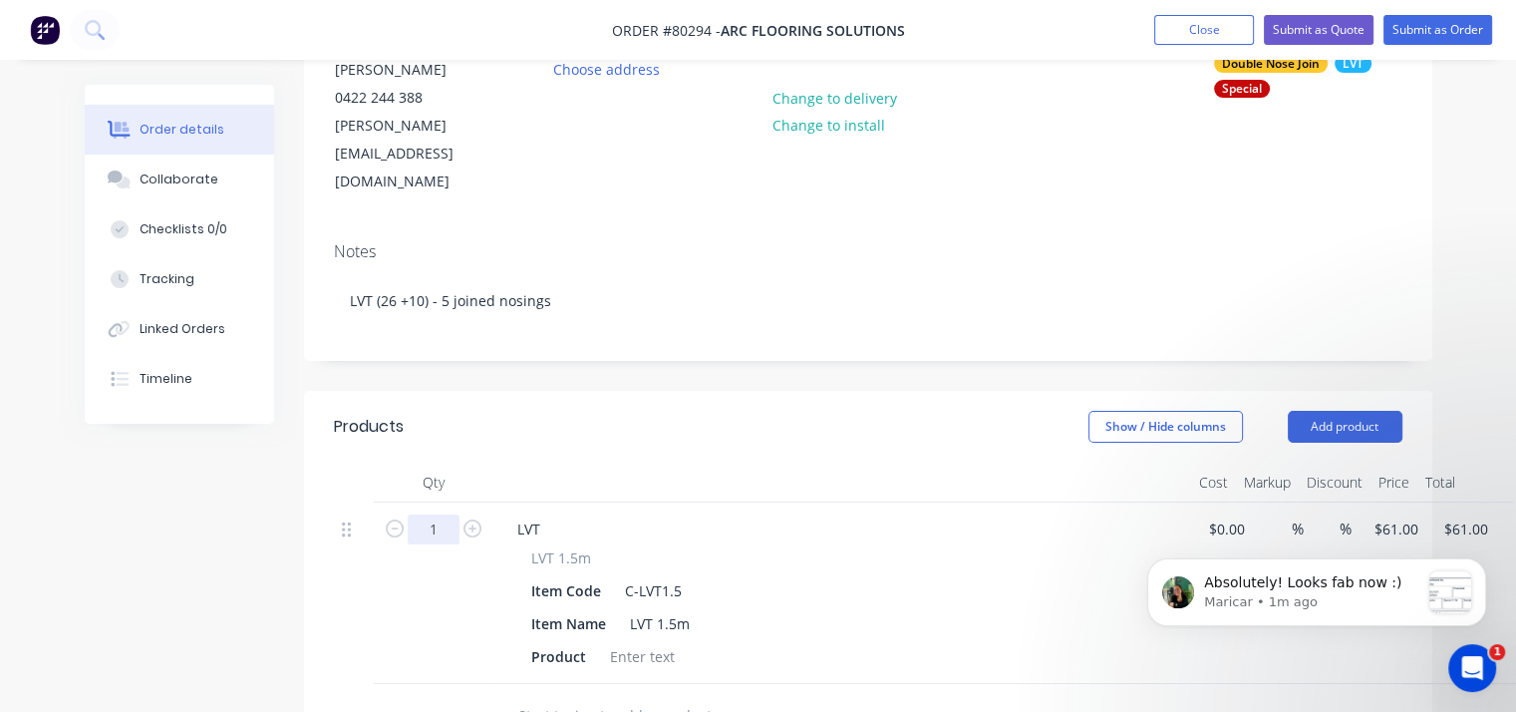
click at [433, 514] on input "1" at bounding box center [434, 529] width 52 height 30
type input "26"
type input "$1,586.00"
click at [634, 642] on div at bounding box center [642, 656] width 81 height 29
type input "$0.00"
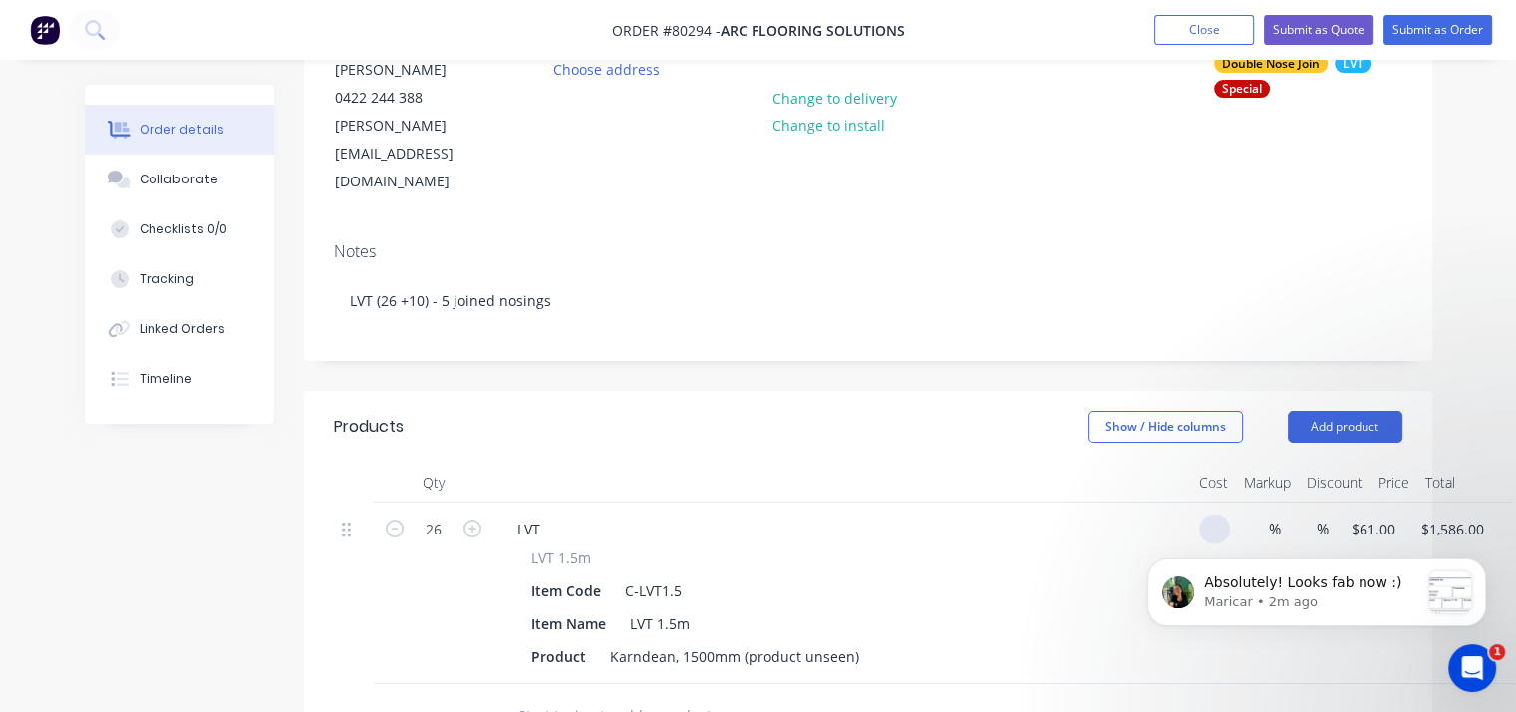
type input "$0.00"
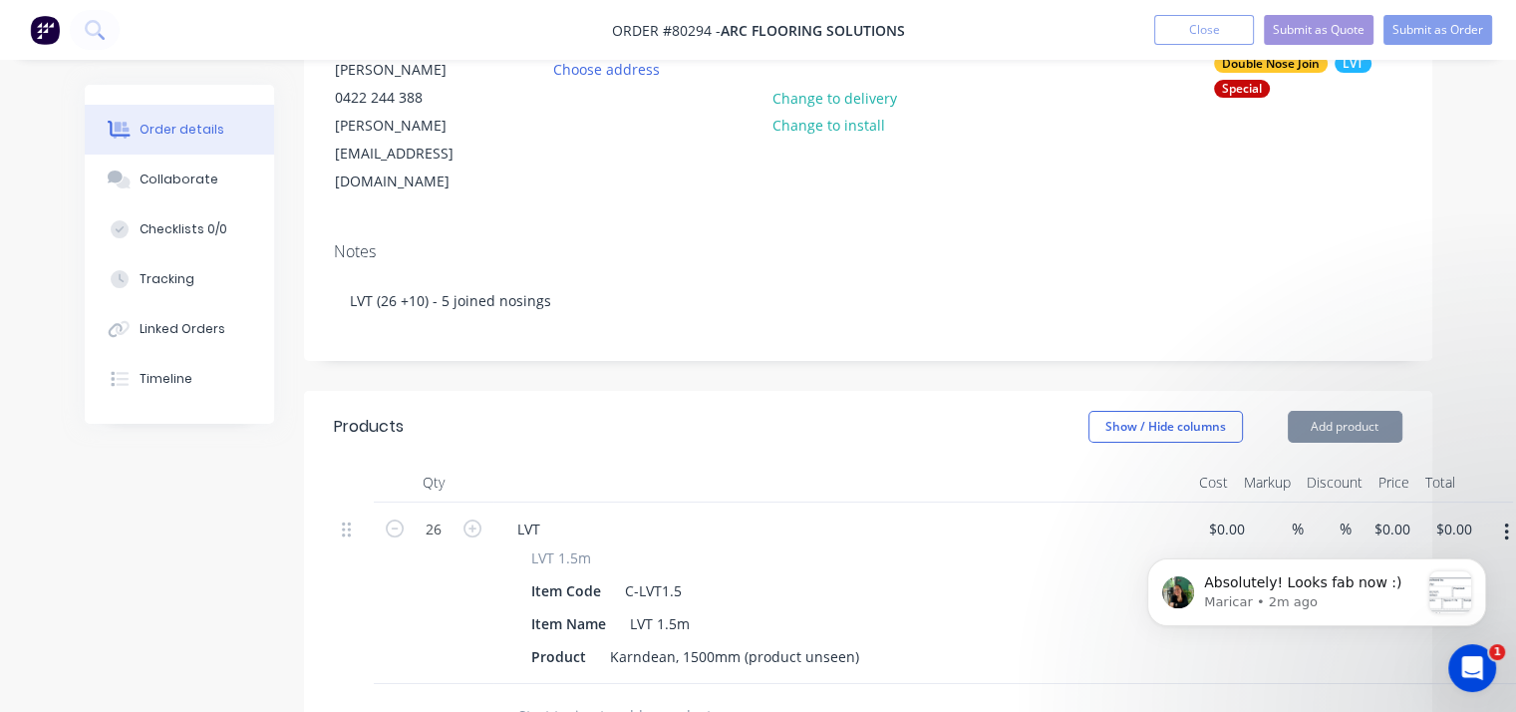
click at [585, 696] on input "text" at bounding box center [716, 716] width 399 height 40
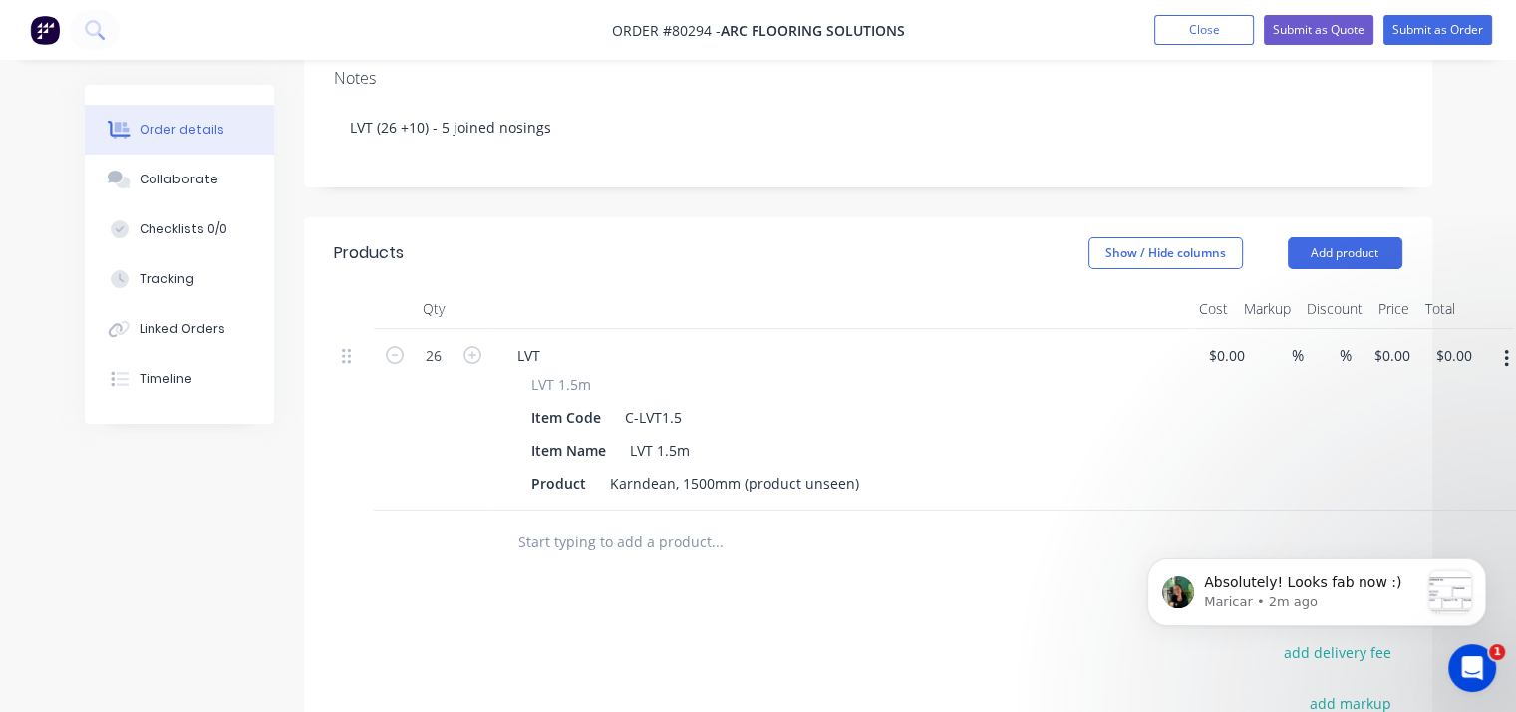
scroll to position [355, 0]
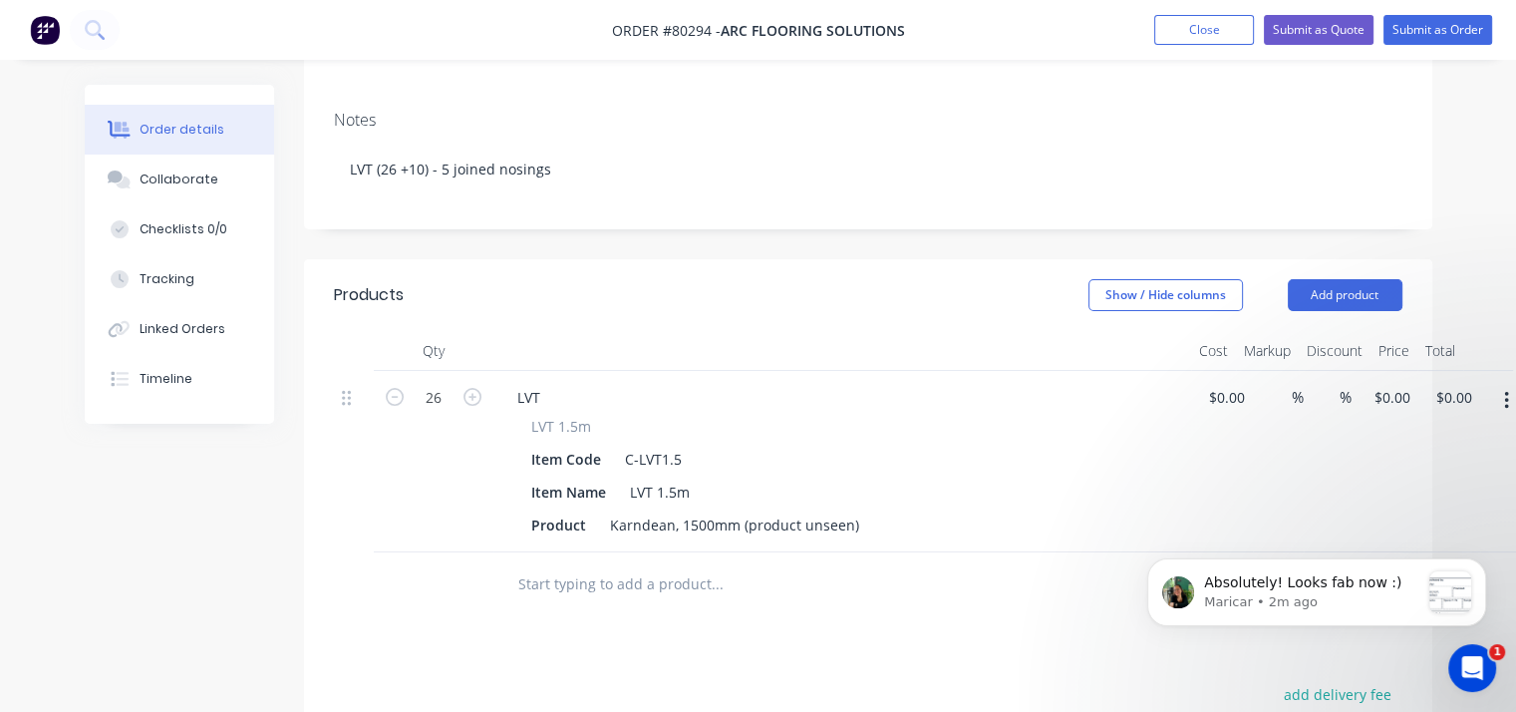
click at [567, 564] on input "text" at bounding box center [716, 584] width 399 height 40
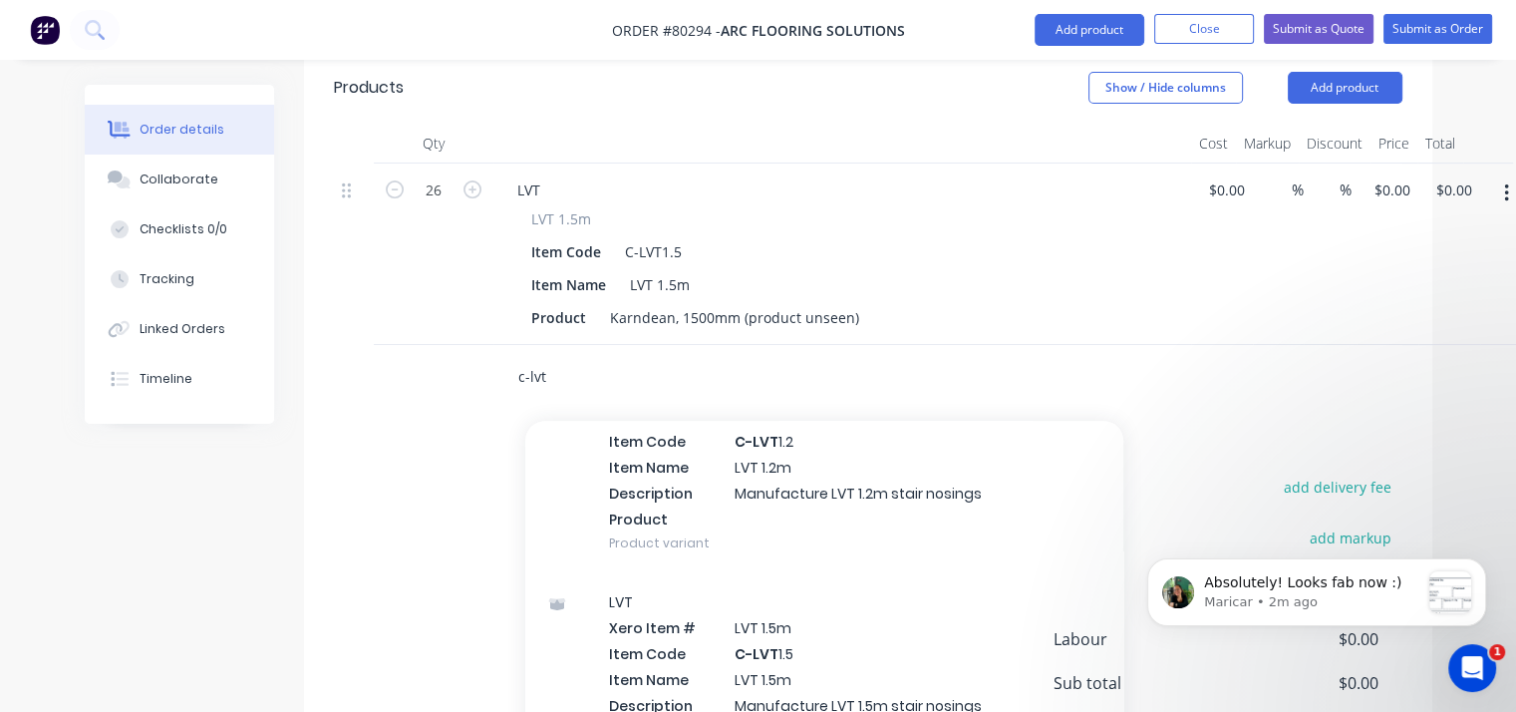
scroll to position [124, 0]
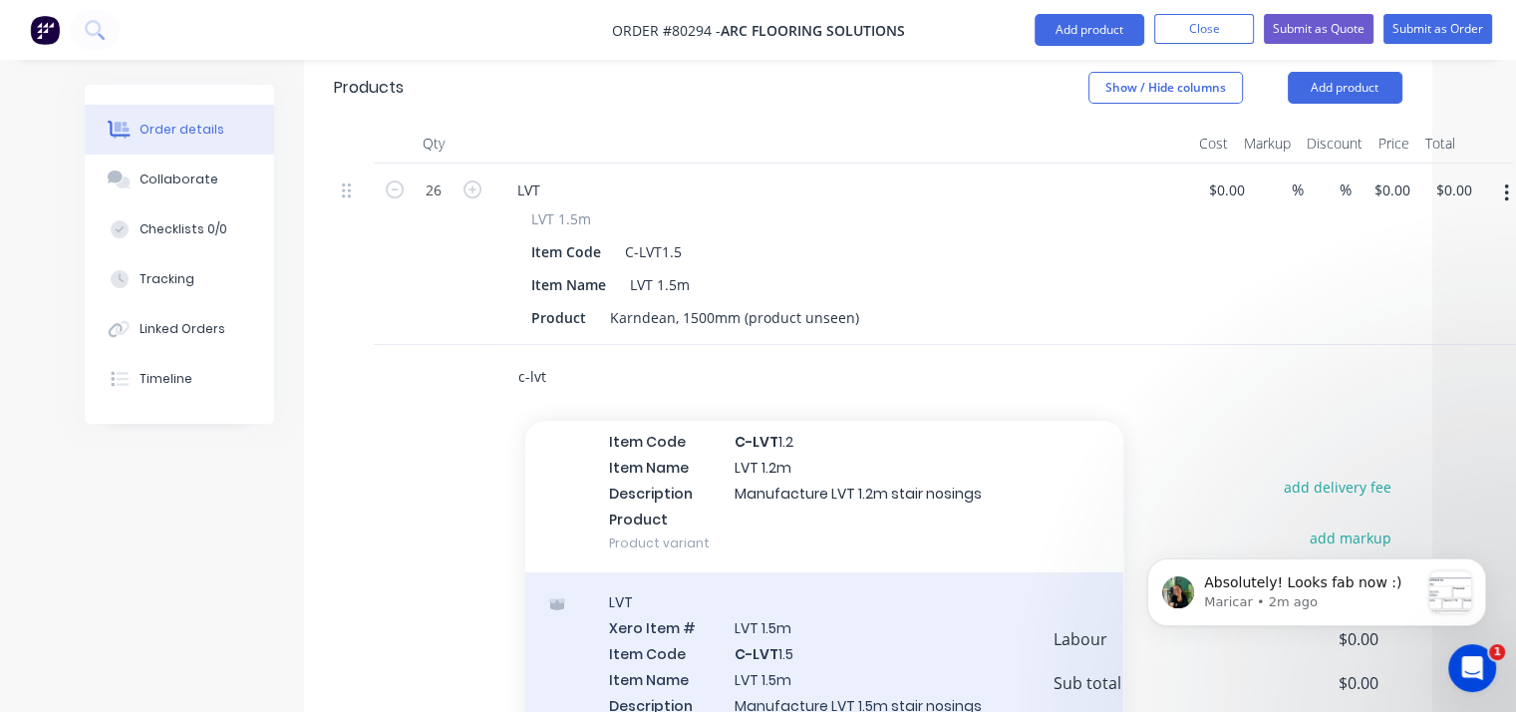
type input "c-lvt"
click at [680, 607] on div "LVT Xero Item # LVT 1.5m Item Code C-LVT 1.5 Item Name LVT 1.5m Description Man…" at bounding box center [824, 678] width 598 height 212
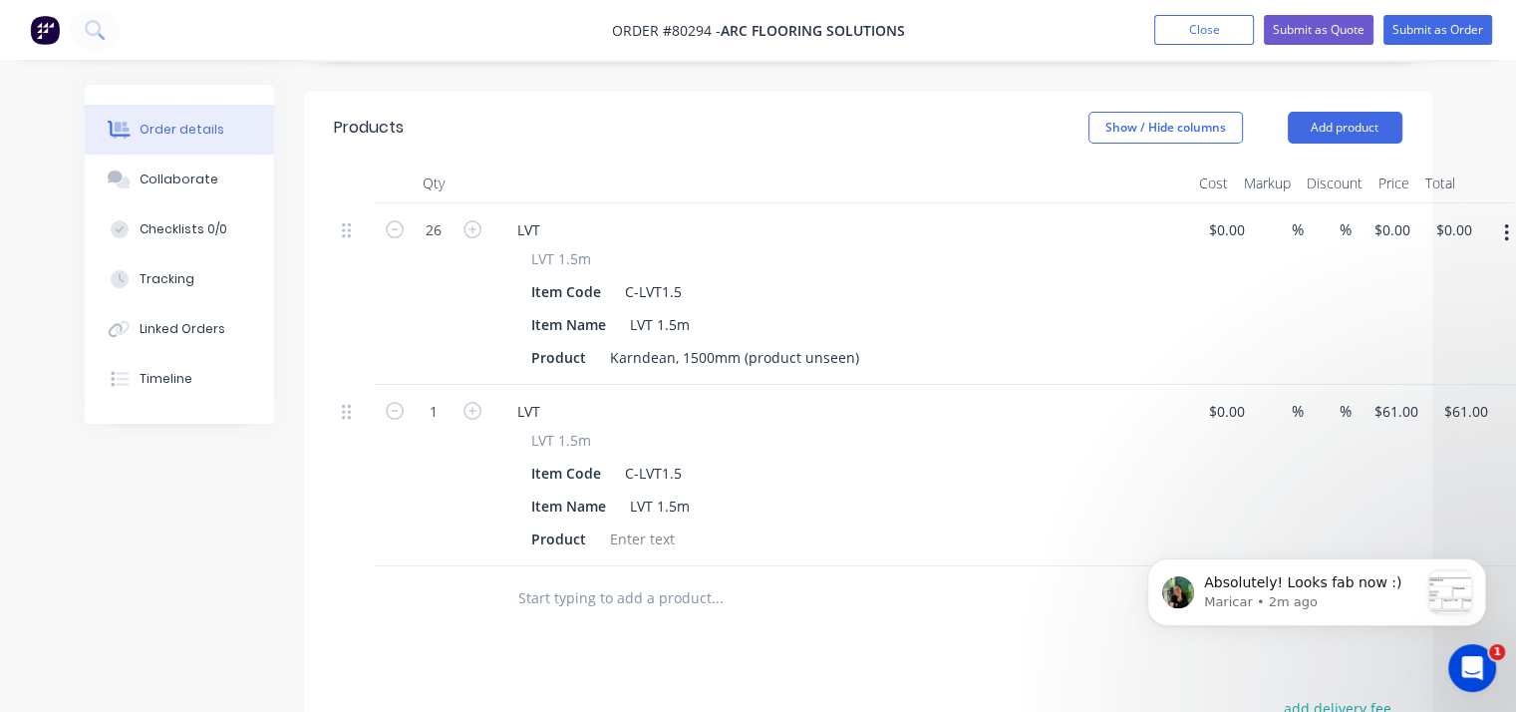
scroll to position [522, 0]
click at [1388, 215] on input "0" at bounding box center [1384, 229] width 23 height 29
type input "61.00"
type input "0.00"
type input "$61.00"
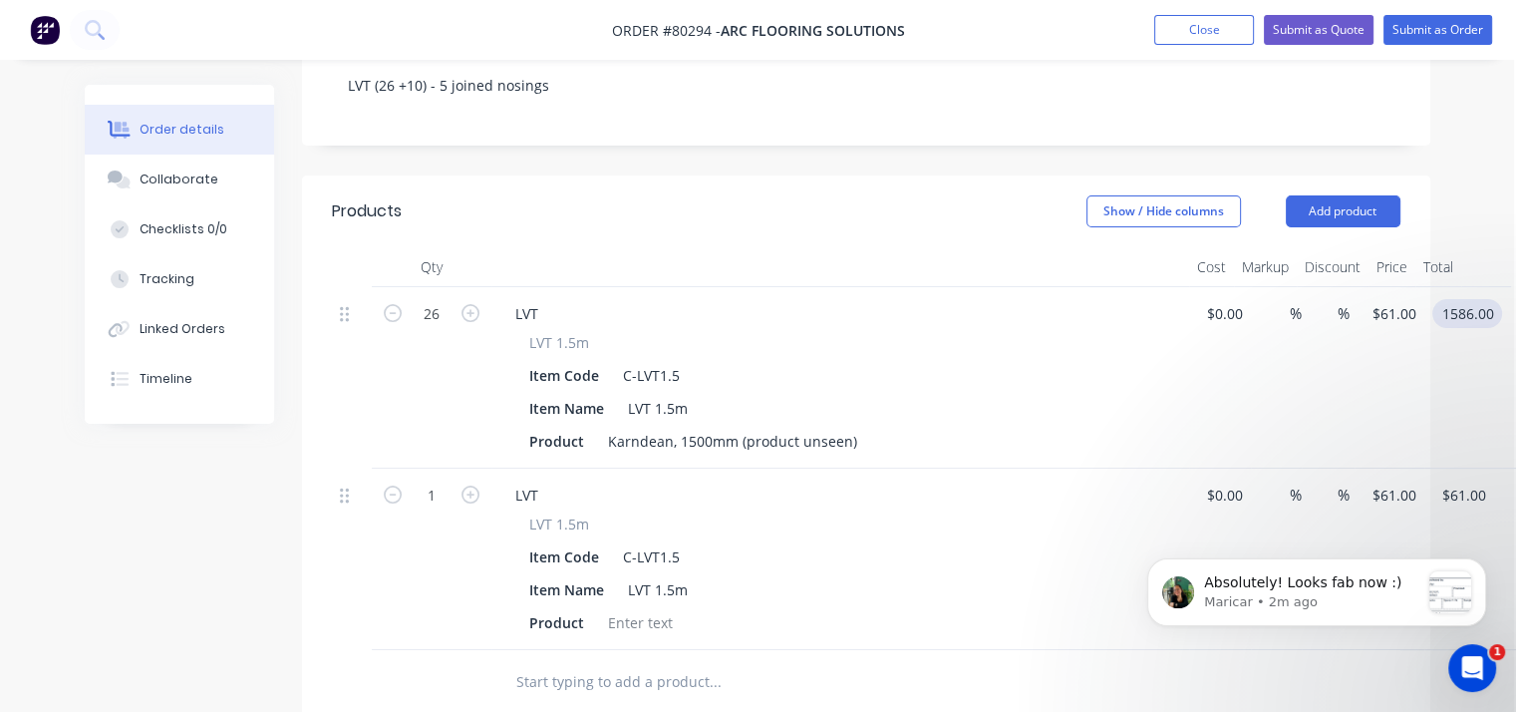
scroll to position [439, 3]
type input "$1,586.00"
click at [641, 608] on div at bounding box center [639, 622] width 81 height 29
drag, startPoint x: 457, startPoint y: 440, endPoint x: 439, endPoint y: 435, distance: 18.6
click at [439, 478] on form "1" at bounding box center [431, 493] width 104 height 30
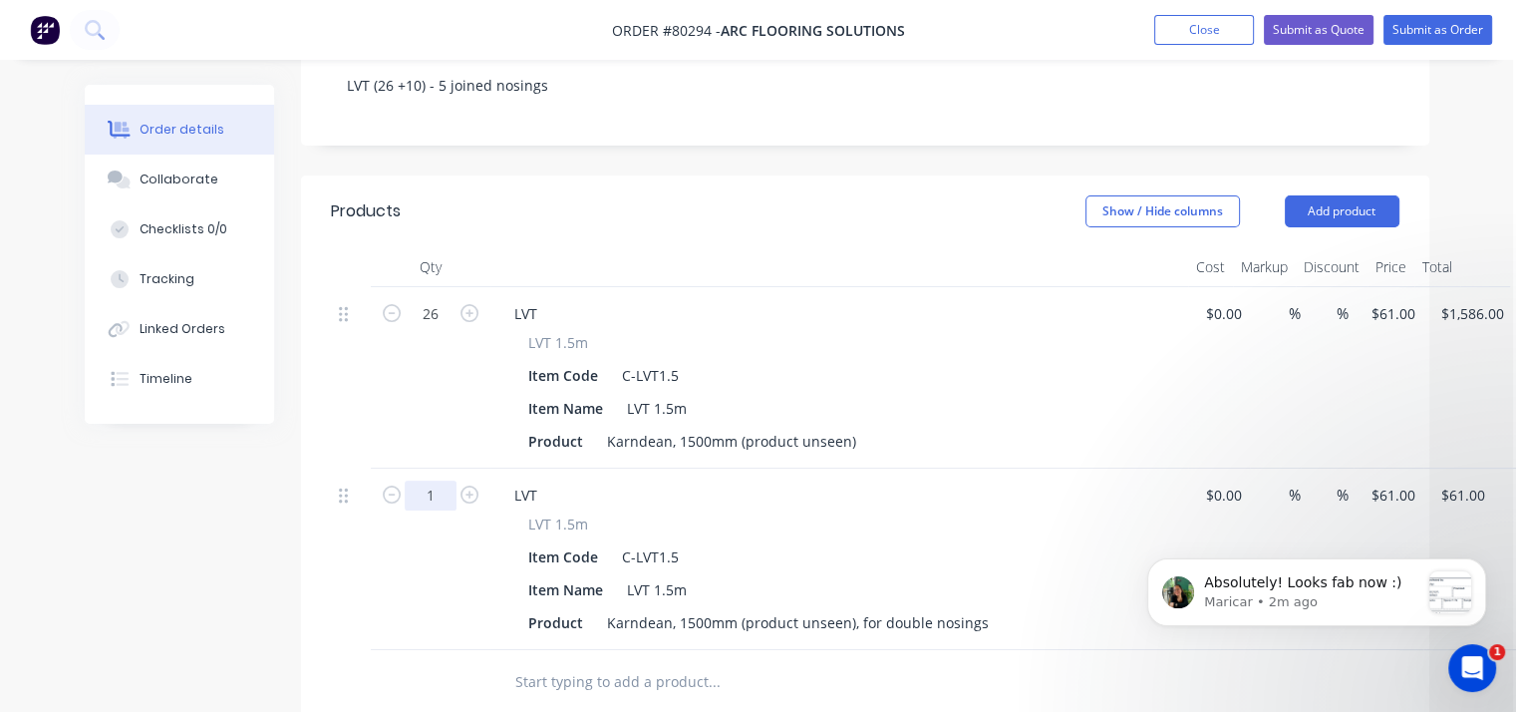
click at [439, 329] on input "1" at bounding box center [431, 314] width 52 height 30
type input "10"
type input "$610.00"
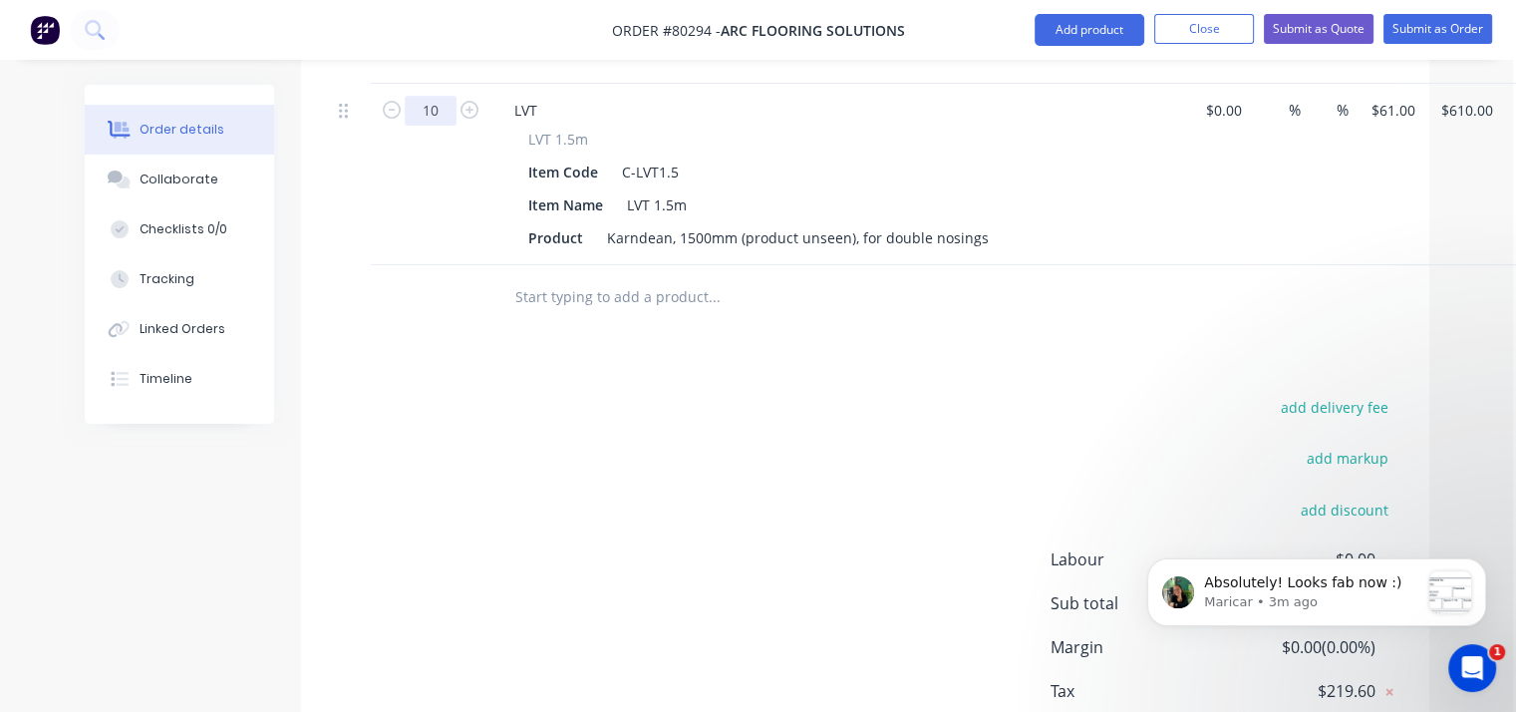
scroll to position [776, 3]
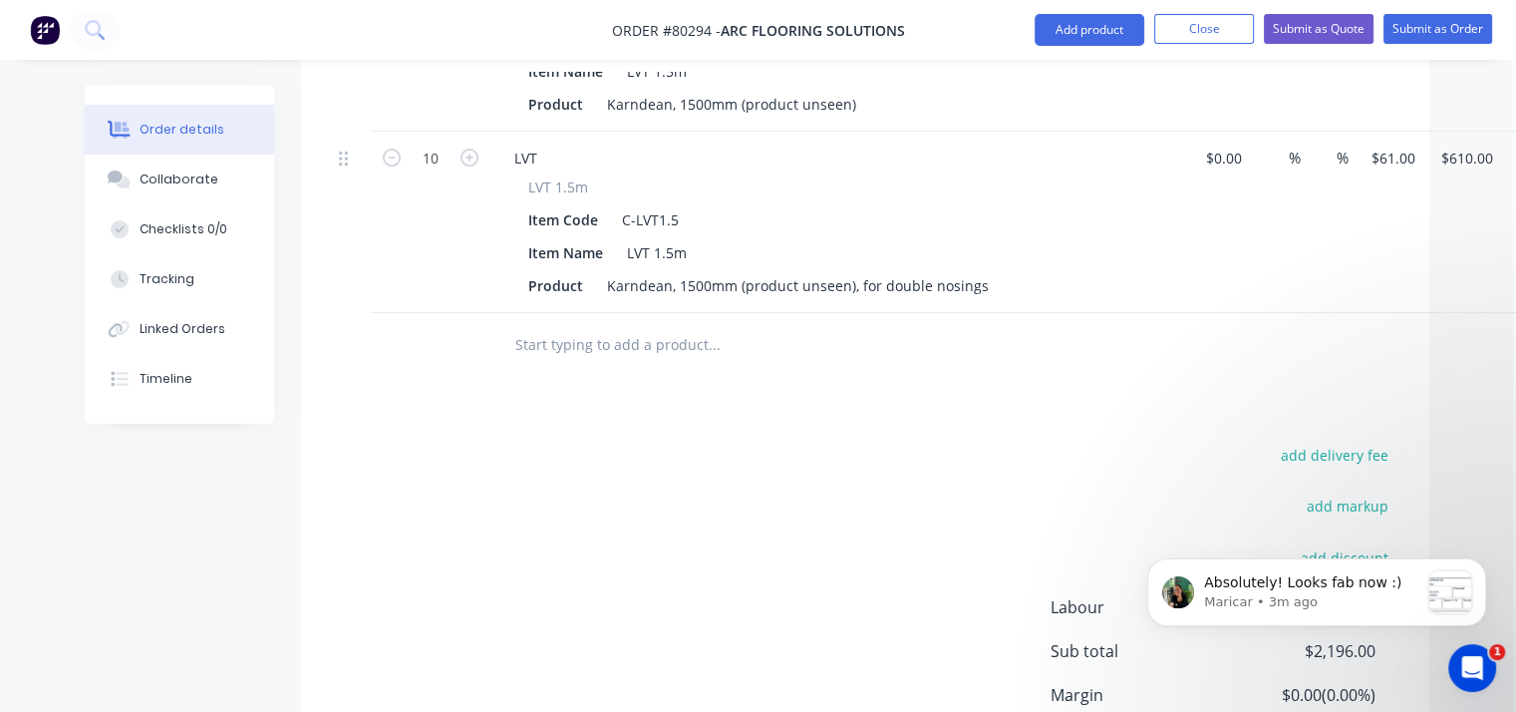
click at [590, 325] on input "text" at bounding box center [713, 345] width 399 height 40
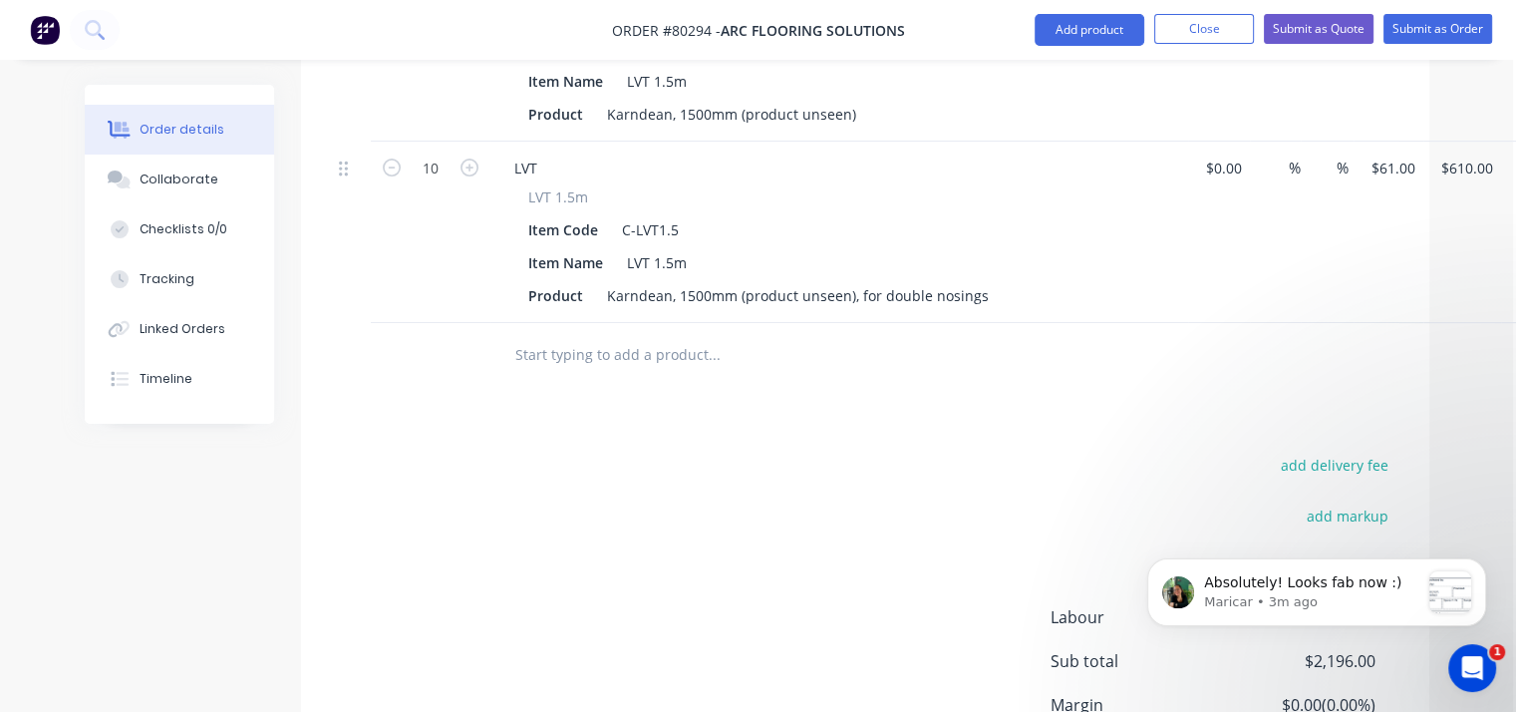
scroll to position [764, 3]
click at [590, 337] on input "text" at bounding box center [713, 357] width 399 height 40
type input "d"
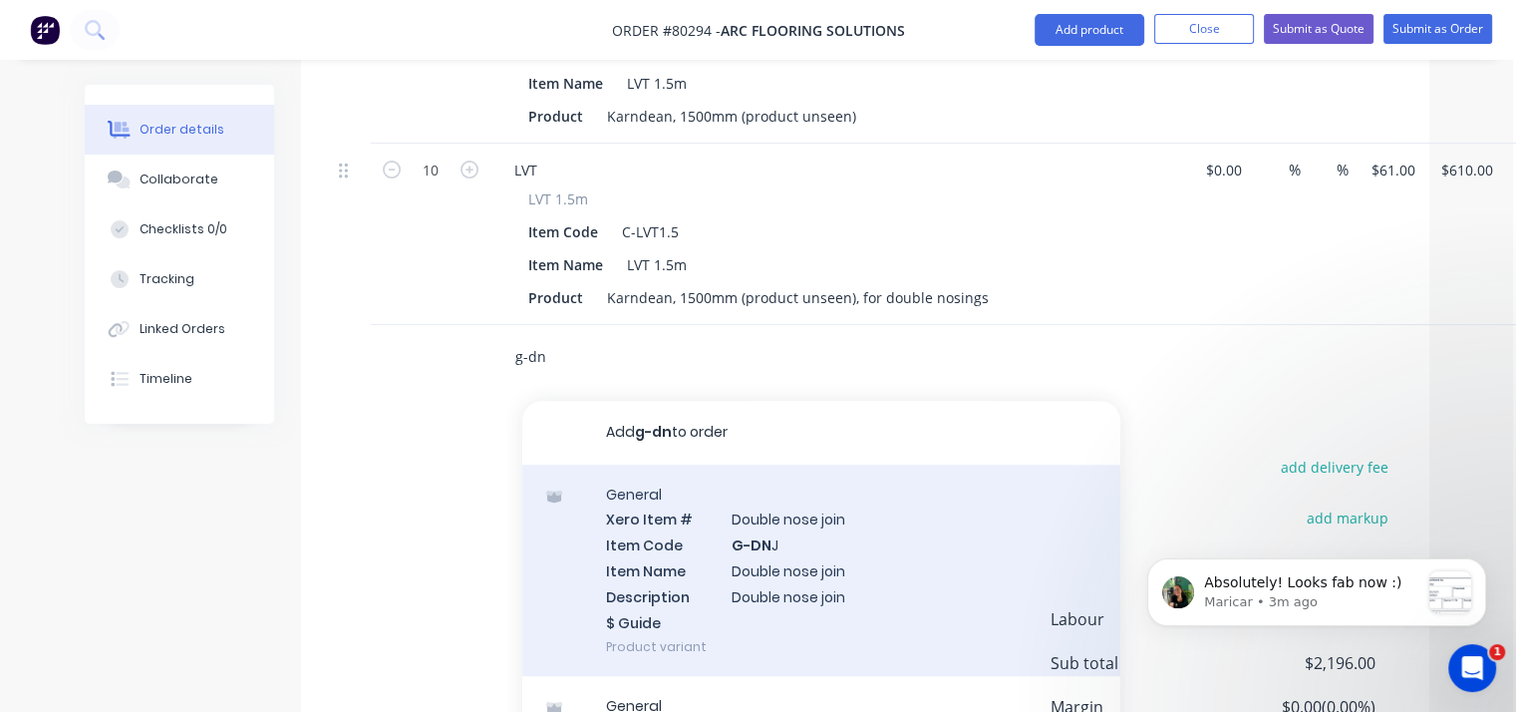
type input "g-dn"
click at [742, 530] on div "General Xero Item # Double nose join Item Code G-DN J Item Name Double nose joi…" at bounding box center [821, 571] width 598 height 212
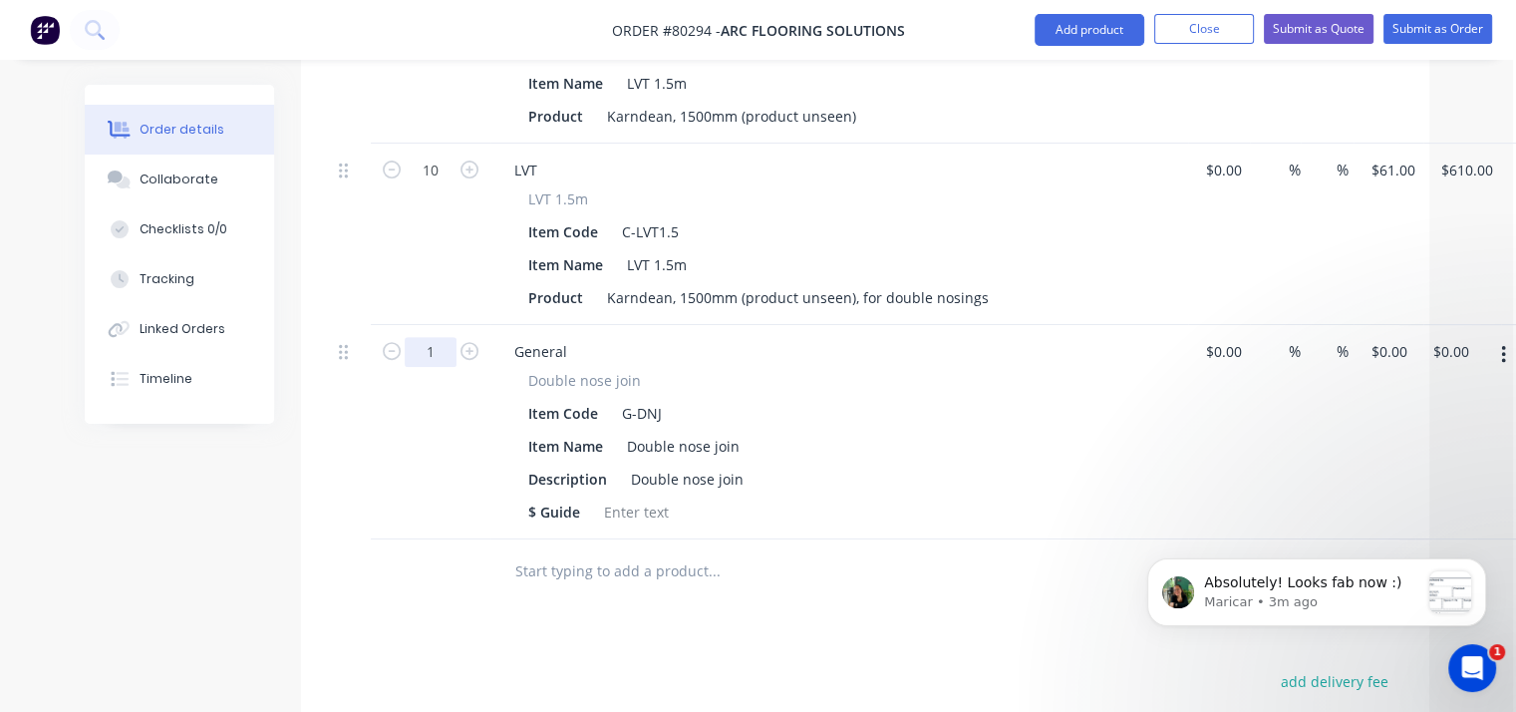
type input "5"
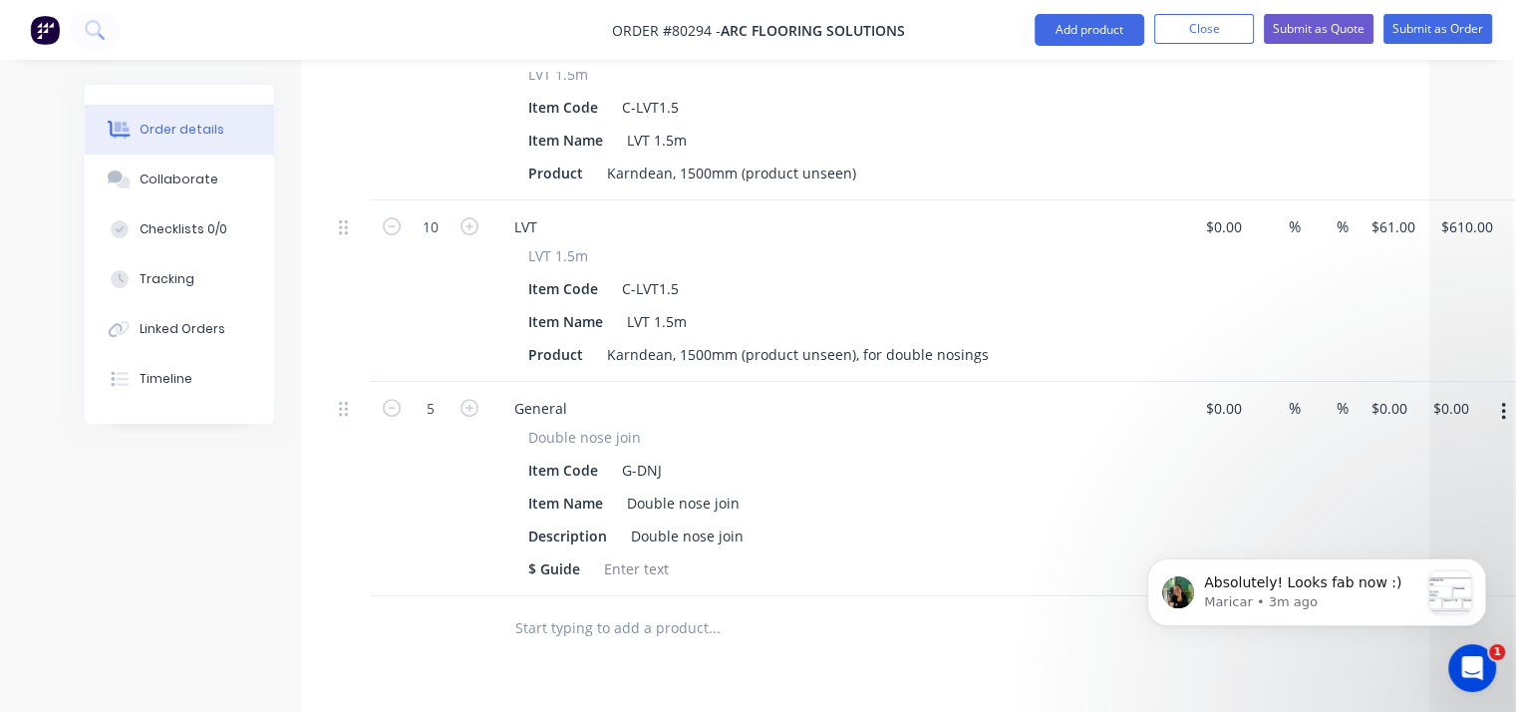
scroll to position [679, 3]
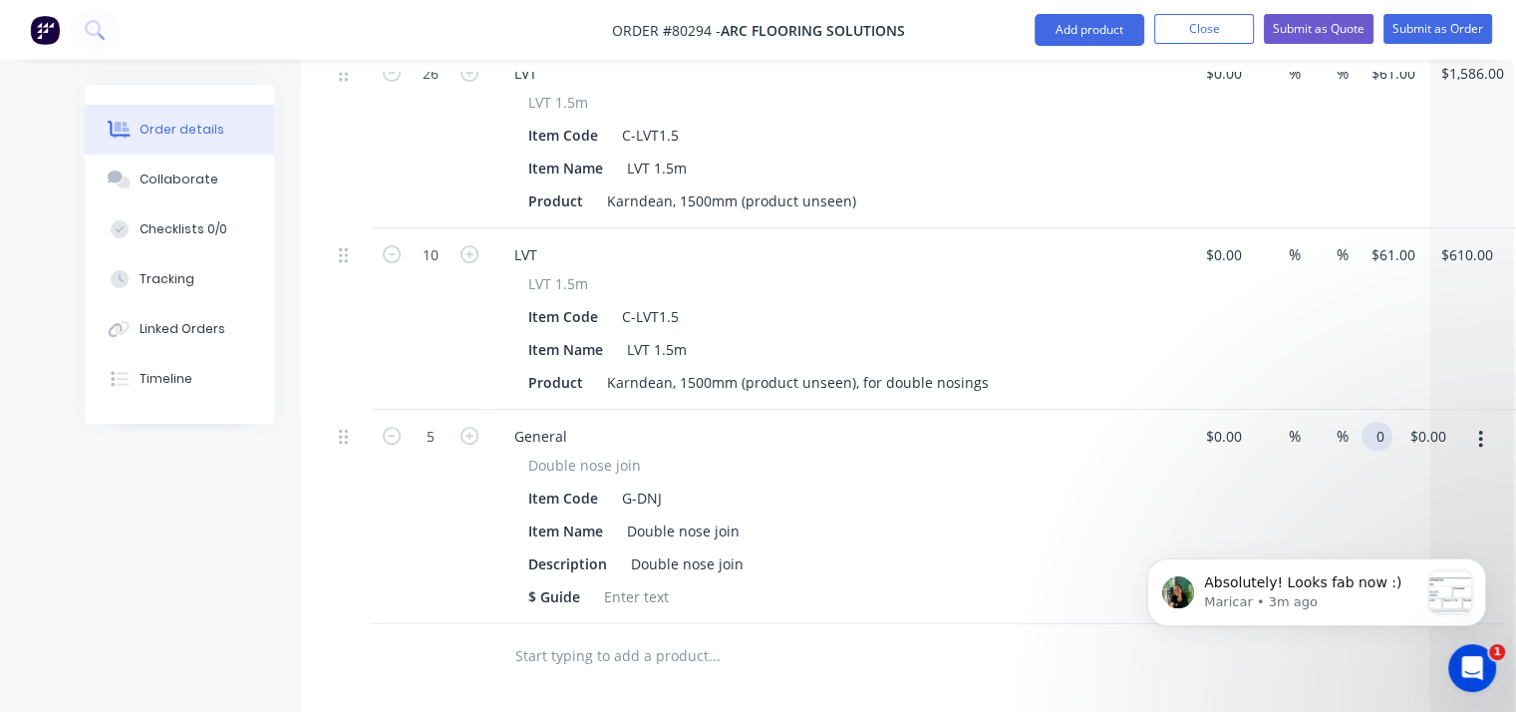
click at [1398, 410] on div "5 General Double nose join Item Code G-DNJ Item Name Double nose join Descripti…" at bounding box center [865, 517] width 1069 height 214
type input "28"
type input "0.00"
type input "$28.00"
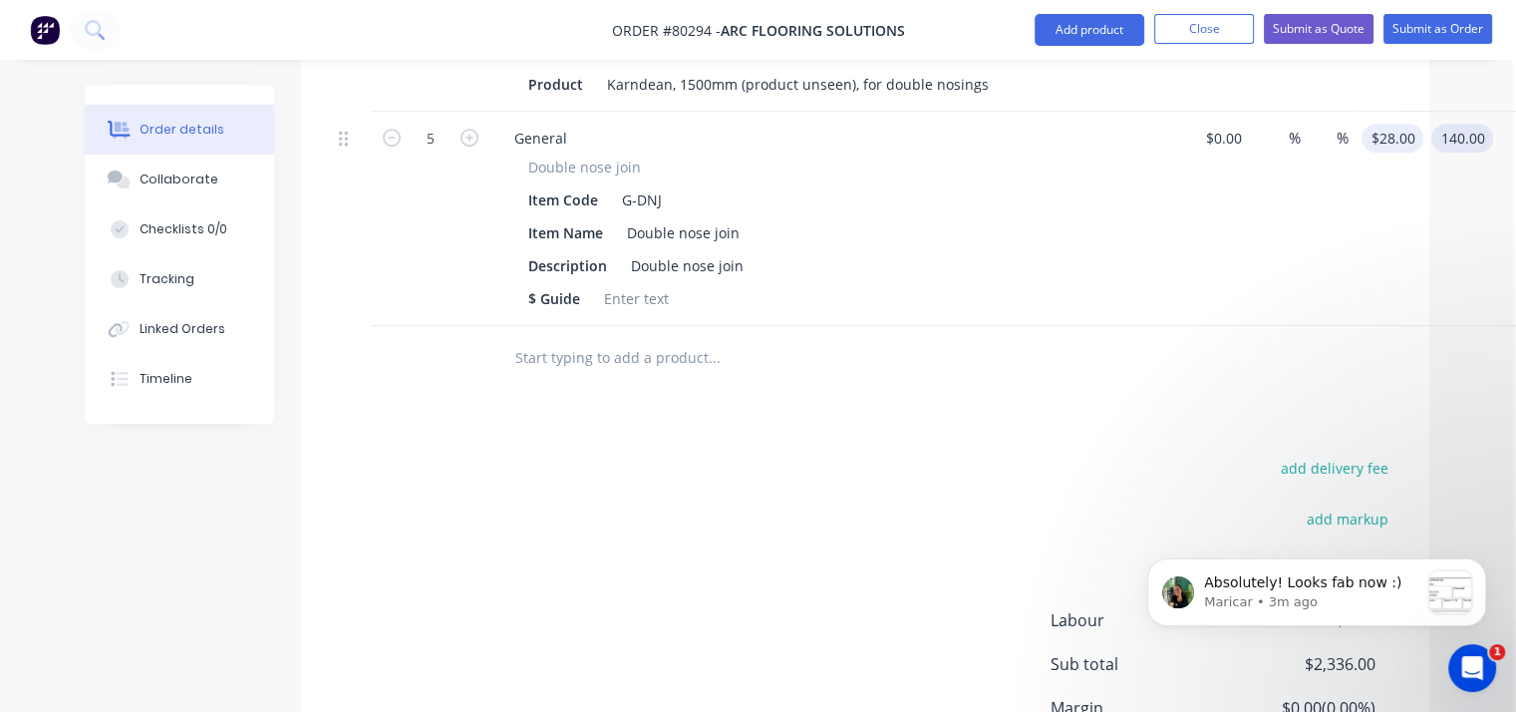
scroll to position [1105, 3]
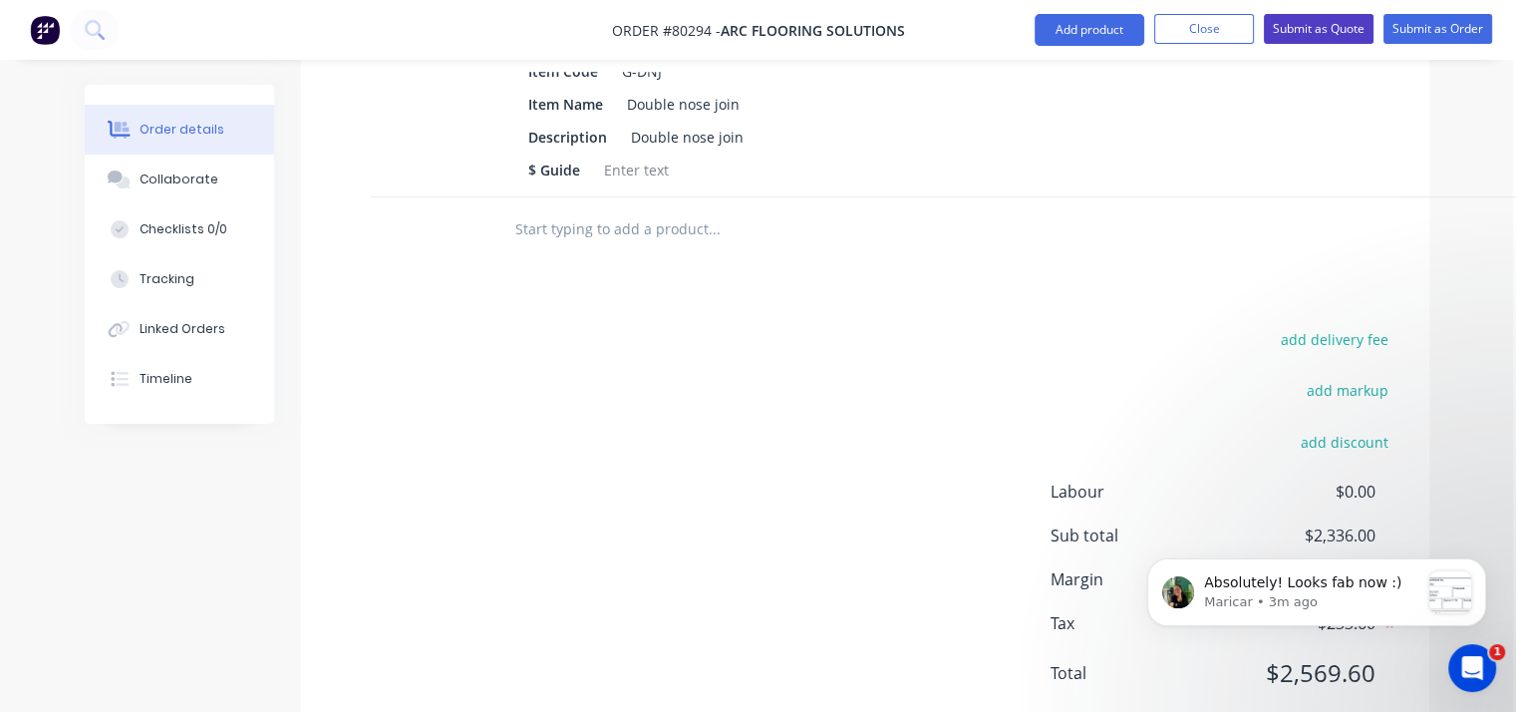
type input "$140.00"
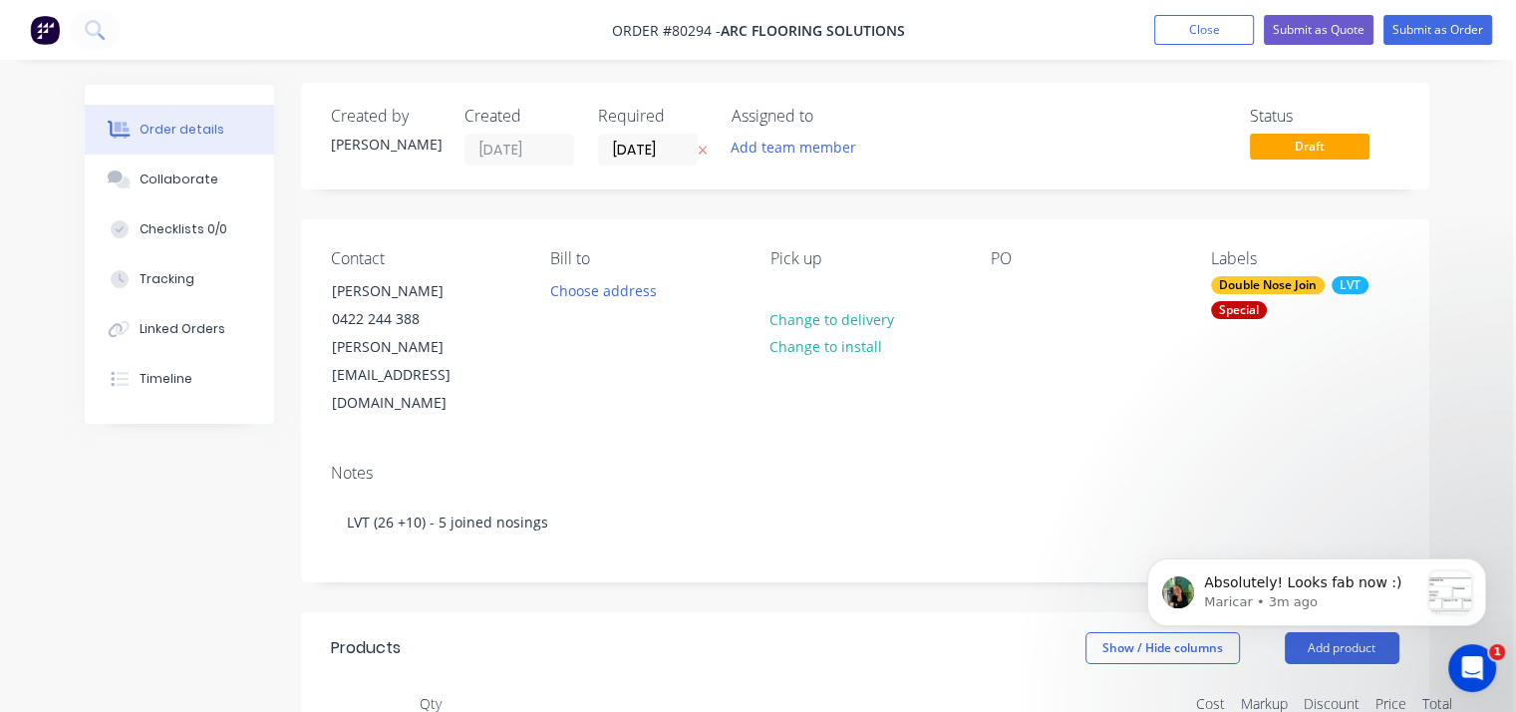
scroll to position [3, 3]
click at [1341, 25] on button "Submit as Quote" at bounding box center [1319, 30] width 110 height 30
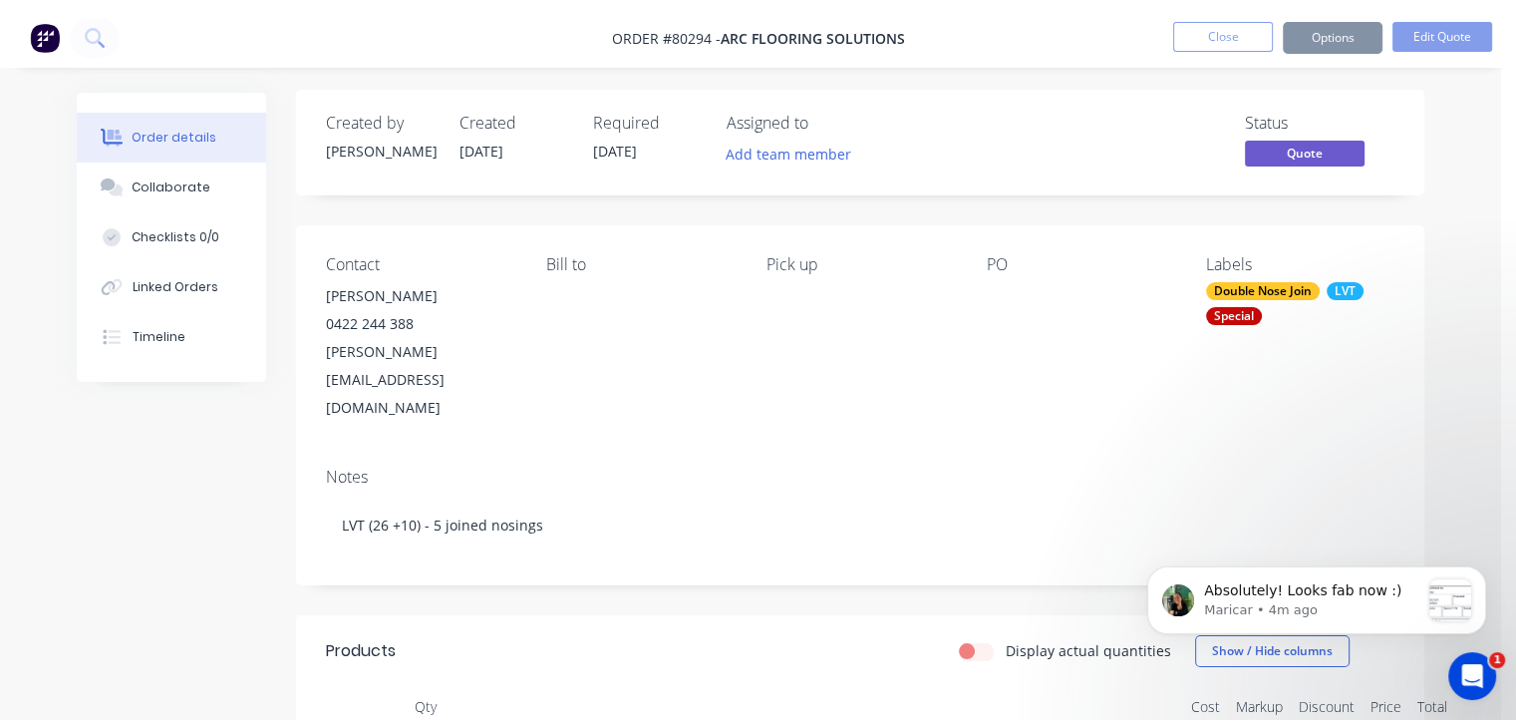
scroll to position [0, 0]
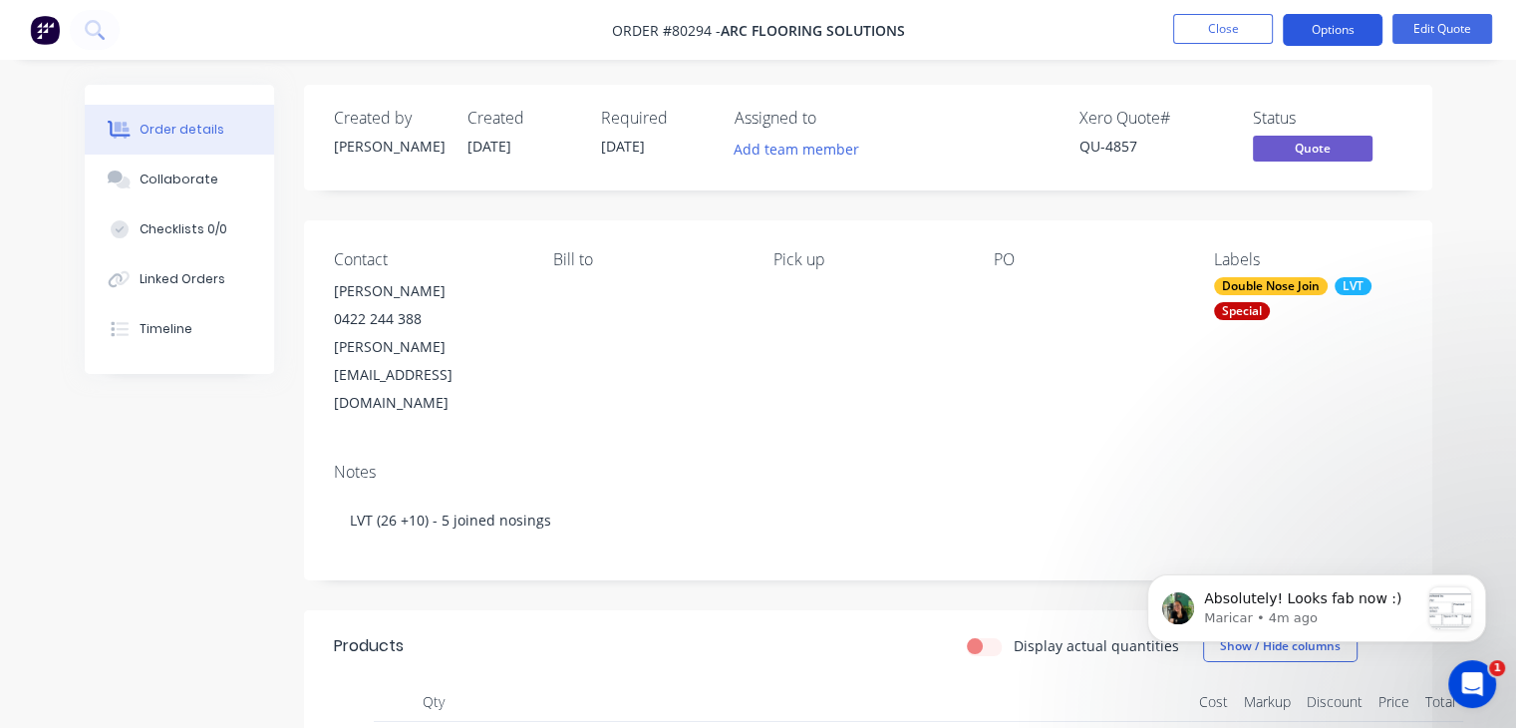
click at [1353, 32] on button "Options" at bounding box center [1333, 30] width 100 height 32
